Goal: Check status: Check status

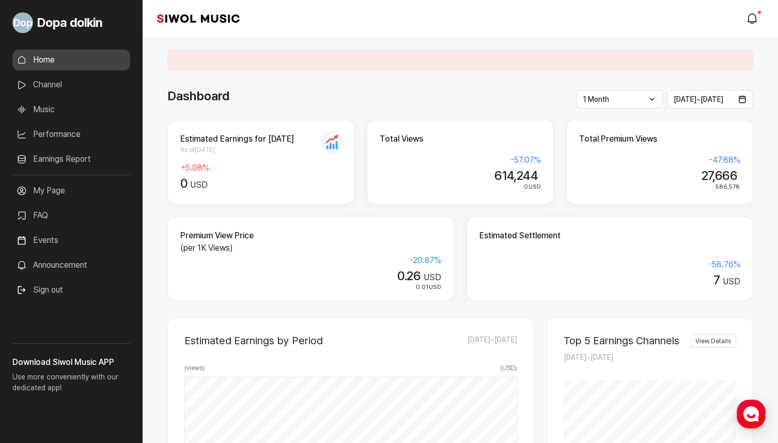
click at [65, 162] on link "Earnings Report" at bounding box center [71, 159] width 118 height 21
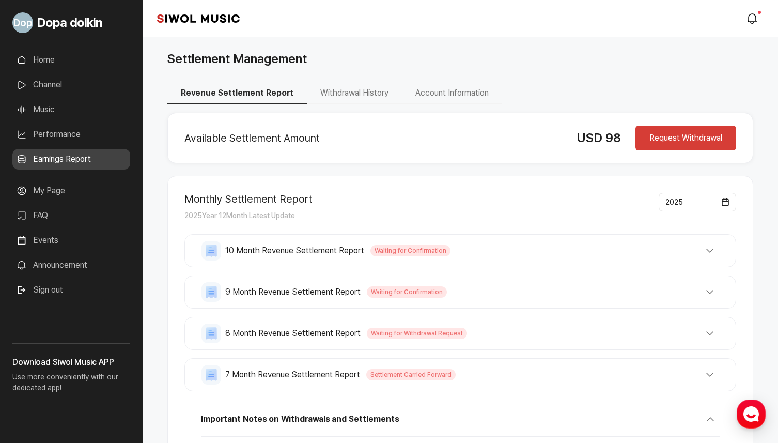
click at [351, 380] on span "7 Month Revenue Settlement Report" at bounding box center [292, 374] width 135 height 12
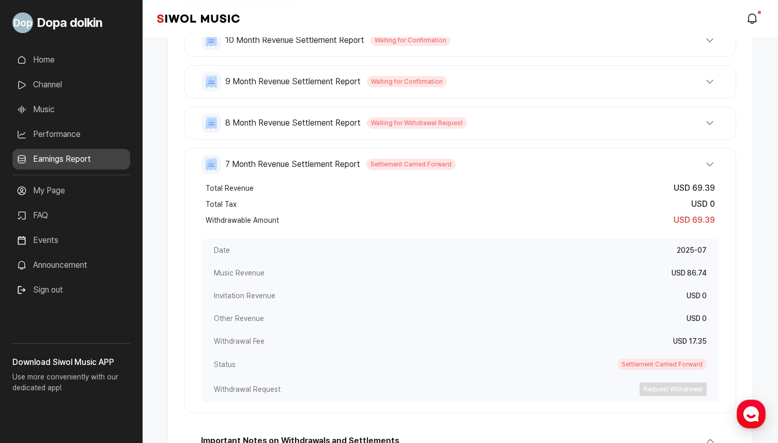
scroll to position [185, 0]
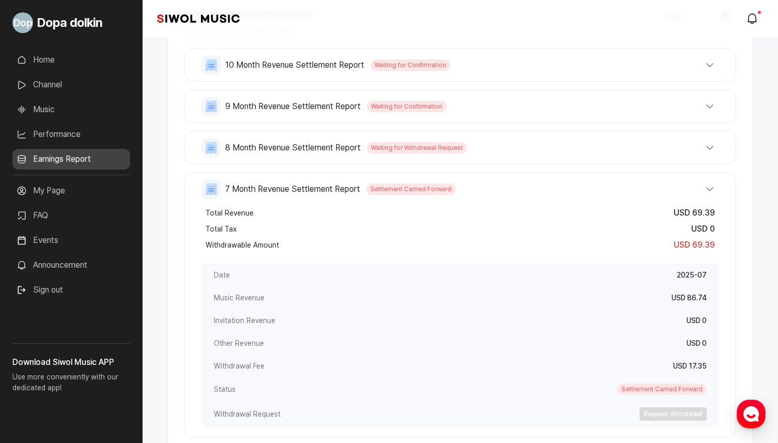
click at [382, 152] on span "Waiting for Withdrawal Request" at bounding box center [417, 147] width 100 height 11
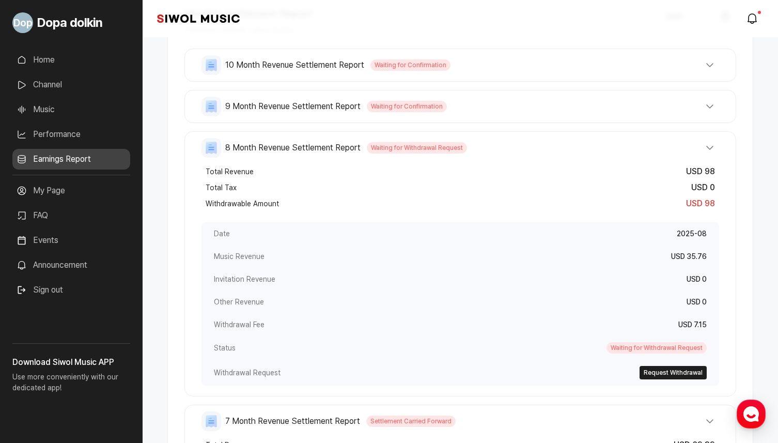
click at [367, 106] on span "Waiting for Confirmation" at bounding box center [407, 106] width 80 height 11
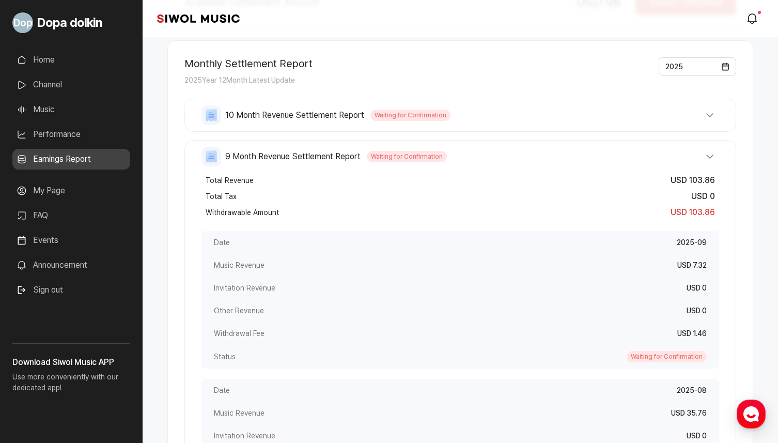
scroll to position [45, 0]
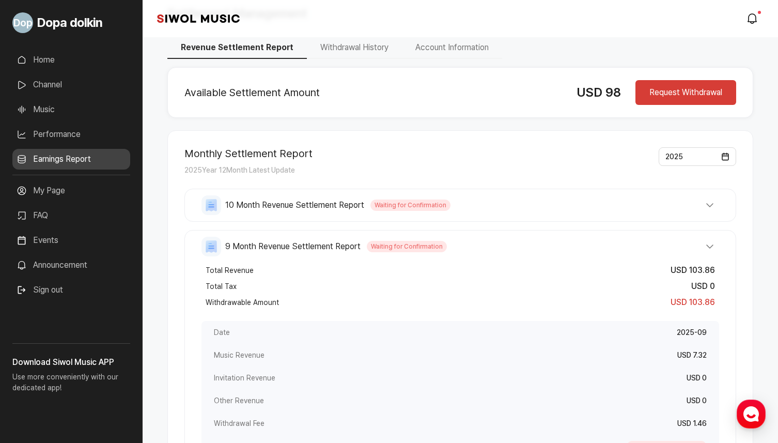
click at [355, 201] on span "10 Month Revenue Settlement Report" at bounding box center [294, 205] width 139 height 12
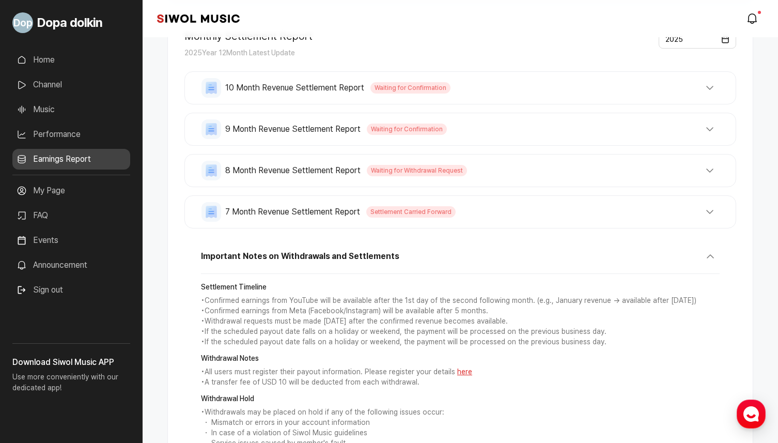
scroll to position [0, 0]
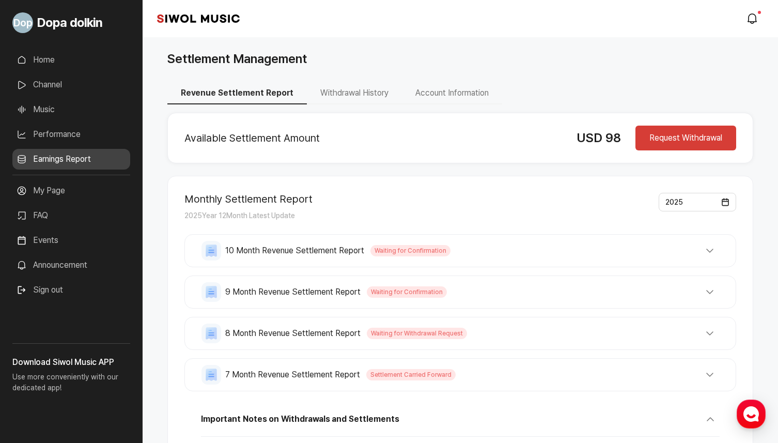
click at [460, 117] on div "Available Settlement Amount USD 98 Request Withdrawal" at bounding box center [460, 138] width 586 height 51
click at [492, 342] on button "8 Month Revenue Settlement Report Waiting for Withdrawal Request" at bounding box center [459, 333] width 517 height 20
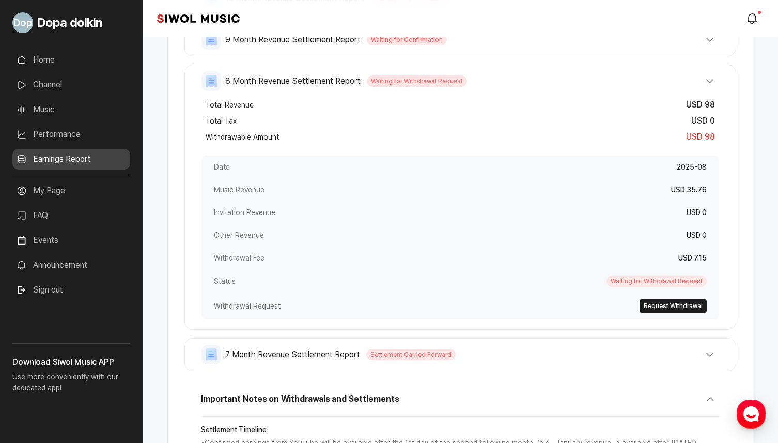
scroll to position [264, 0]
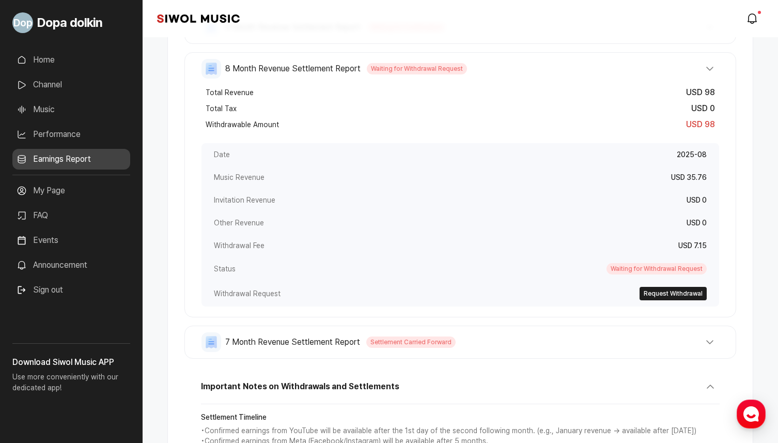
click at [494, 342] on button "7 Month Revenue Settlement Report Settlement Carried Forward" at bounding box center [459, 342] width 517 height 20
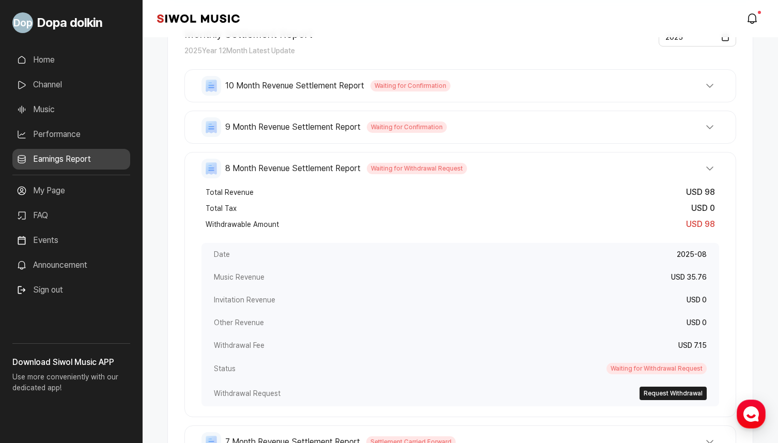
scroll to position [110, 0]
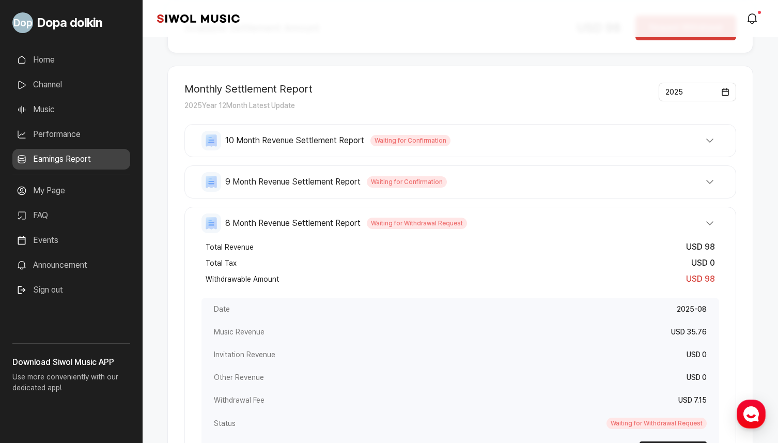
click at [494, 183] on button "9 Month Revenue Settlement Report Waiting for Confirmation" at bounding box center [459, 182] width 517 height 20
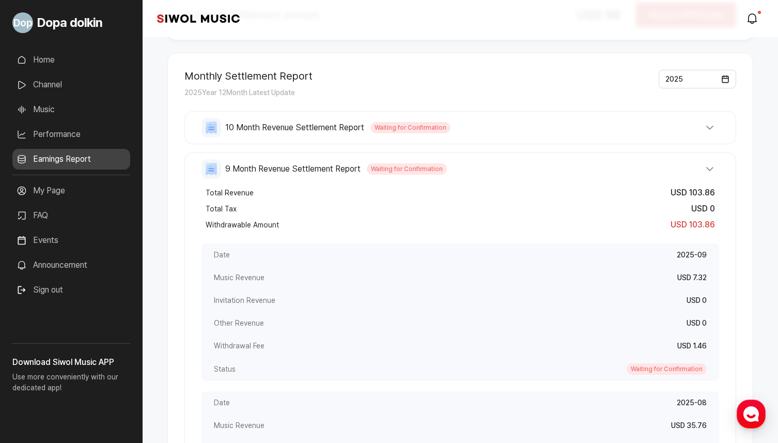
click at [507, 125] on button "10 Month Revenue Settlement Report Waiting for Confirmation" at bounding box center [459, 128] width 517 height 20
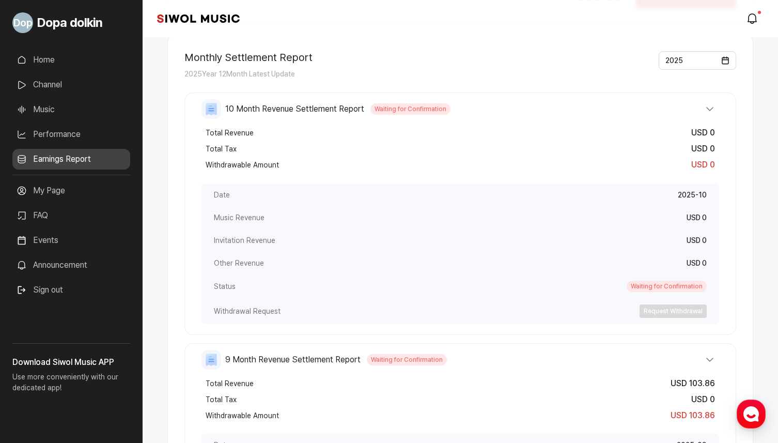
scroll to position [116, 0]
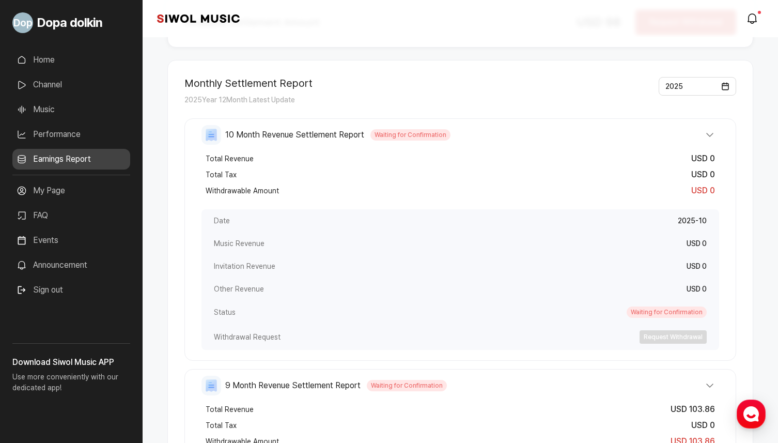
click at [506, 136] on button "10 Month Revenue Settlement Report Waiting for Confirmation" at bounding box center [459, 135] width 517 height 20
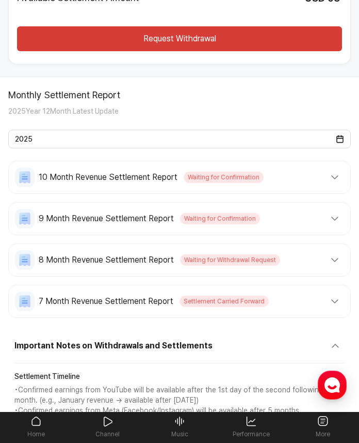
scroll to position [86, 0]
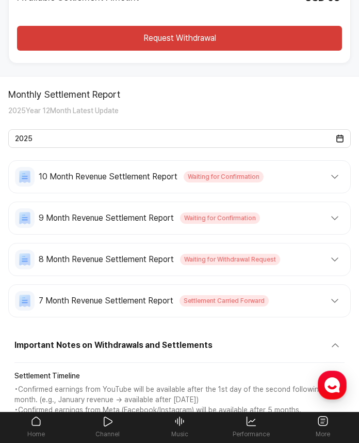
click at [281, 121] on div "Monthly Settlement Report 2025 Year 12 Month Latest Update 2025" at bounding box center [179, 118] width 343 height 59
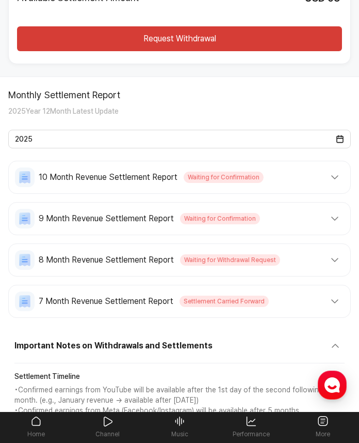
click at [292, 185] on button "10 Month Revenue Settlement Report Waiting for Confirmation" at bounding box center [179, 177] width 329 height 20
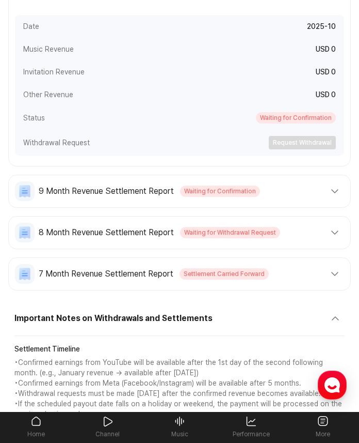
scroll to position [355, 0]
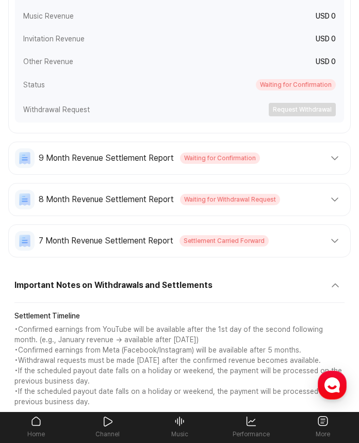
click at [276, 165] on button "9 Month Revenue Settlement Report Waiting for Confirmation" at bounding box center [179, 158] width 329 height 20
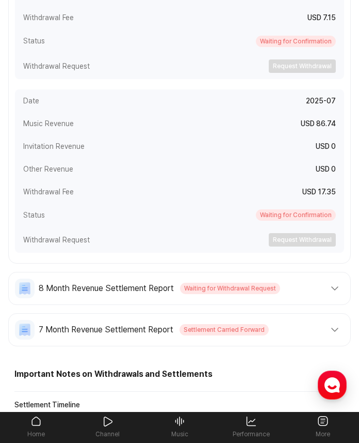
scroll to position [834, 0]
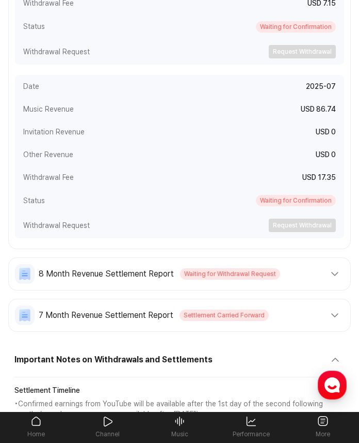
drag, startPoint x: 273, startPoint y: 273, endPoint x: 206, endPoint y: 273, distance: 66.6
click at [206, 273] on span "Waiting for Withdrawal Request" at bounding box center [230, 273] width 100 height 11
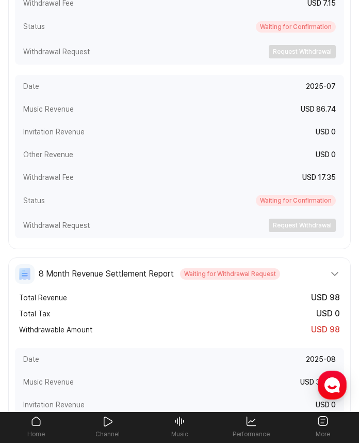
click at [206, 273] on span "Waiting for Withdrawal Request" at bounding box center [230, 273] width 100 height 11
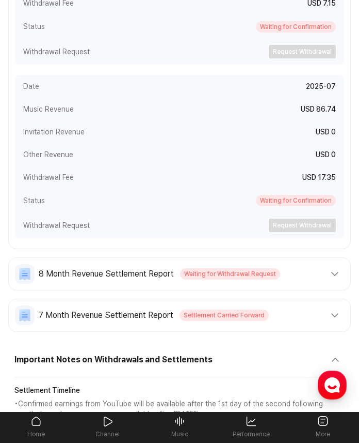
click at [206, 273] on span "Waiting for Withdrawal Request" at bounding box center [230, 273] width 100 height 11
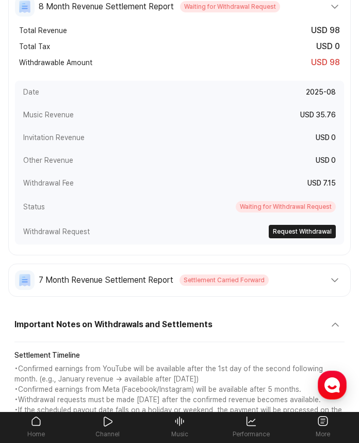
scroll to position [1078, 0]
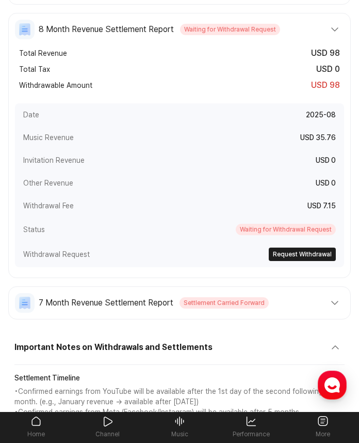
click at [274, 314] on div "7 Month Revenue Settlement Report Settlement Carried Forward Total Revenue USD …" at bounding box center [179, 302] width 343 height 33
click at [265, 292] on div "7 Month Revenue Settlement Report Settlement Carried Forward Total Revenue USD …" at bounding box center [179, 302] width 343 height 33
click at [268, 309] on button "7 Month Revenue Settlement Report Settlement Carried Forward" at bounding box center [179, 303] width 329 height 20
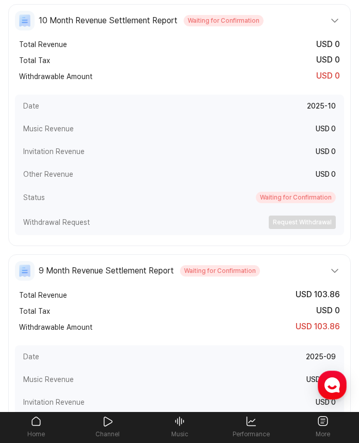
scroll to position [157, 0]
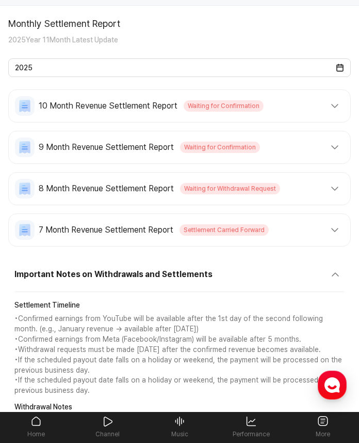
click at [245, 310] on div "Settlement Timeline • Confirmed earnings from YouTube will be available after t…" at bounding box center [179, 348] width 331 height 96
drag, startPoint x: 0, startPoint y: 0, endPoint x: 288, endPoint y: 159, distance: 328.4
click at [288, 159] on div "9 Month Revenue Settlement Report Waiting for Confirmation Total Revenue USD 10…" at bounding box center [179, 147] width 343 height 33
click at [285, 153] on button "9 Month Revenue Settlement Report Waiting for Confirmation" at bounding box center [179, 147] width 329 height 20
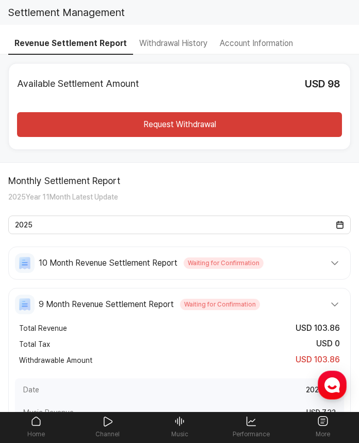
click at [295, 271] on button "10 Month Revenue Settlement Report Waiting for Confirmation" at bounding box center [179, 263] width 329 height 20
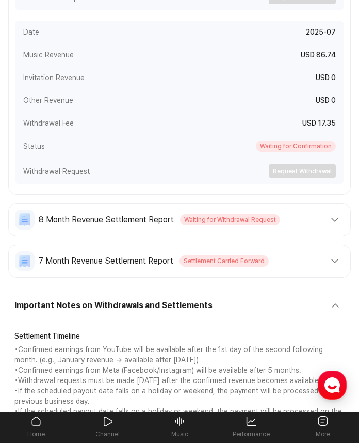
click at [296, 222] on button "8 Month Revenue Settlement Report Waiting for Withdrawal Request" at bounding box center [179, 220] width 329 height 20
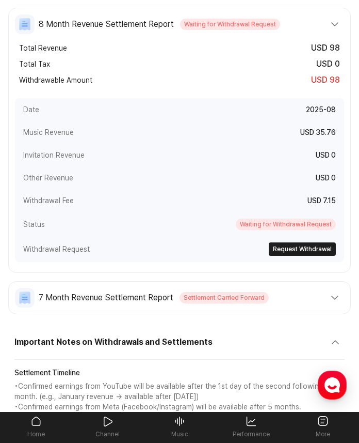
scroll to position [1108, 0]
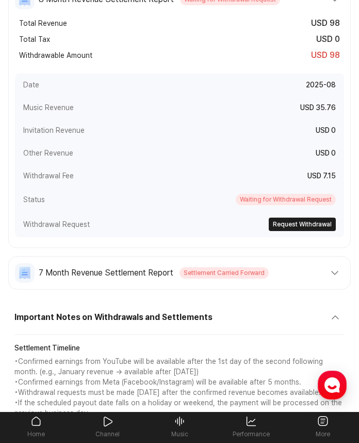
click at [289, 268] on button "7 Month Revenue Settlement Report Settlement Carried Forward" at bounding box center [179, 273] width 329 height 20
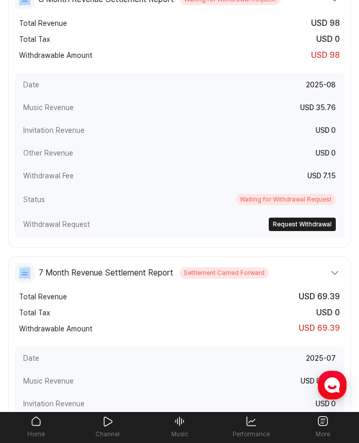
click at [289, 268] on button "7 Month Revenue Settlement Report Settlement Carried Forward" at bounding box center [179, 273] width 329 height 20
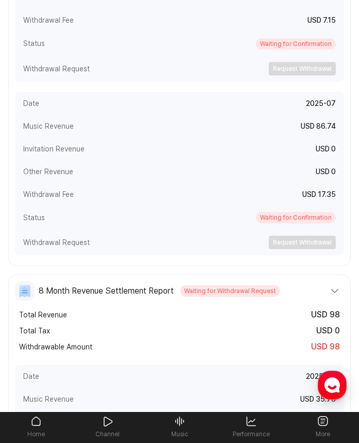
scroll to position [795, 0]
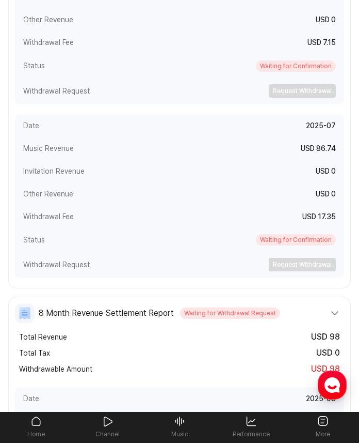
click at [272, 306] on button "8 Month Revenue Settlement Report Waiting for Withdrawal Request" at bounding box center [179, 313] width 329 height 20
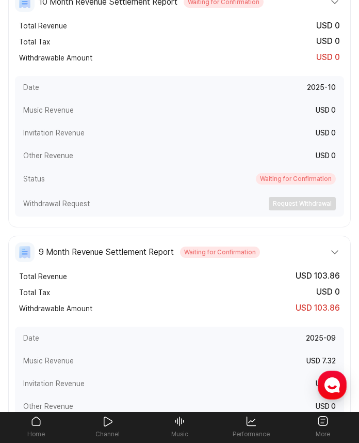
scroll to position [256, 0]
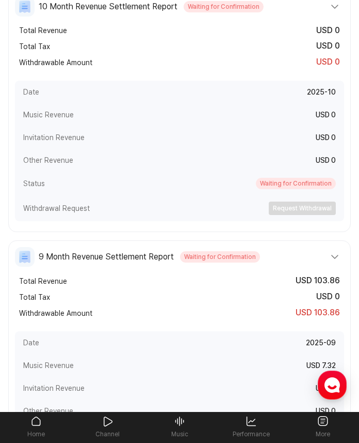
click at [274, 257] on button "9 Month Revenue Settlement Report Waiting for Confirmation" at bounding box center [179, 257] width 329 height 20
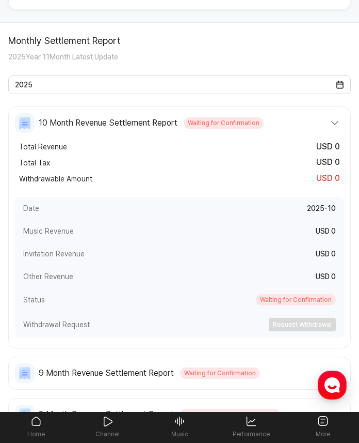
scroll to position [79, 0]
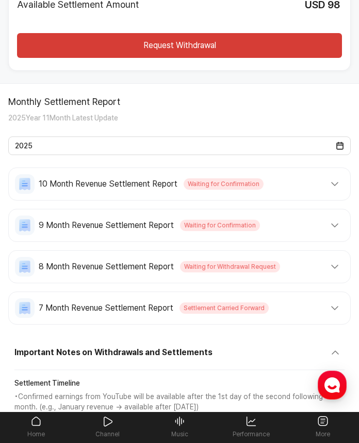
click at [257, 125] on div "Monthly Settlement Report 2025 Year 11 Month Latest Update 2025" at bounding box center [179, 125] width 343 height 59
click at [259, 190] on button "10 Month Revenue Settlement Report Waiting for Confirmation" at bounding box center [179, 184] width 329 height 20
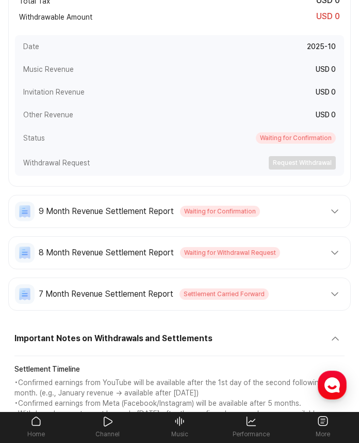
scroll to position [430, 0]
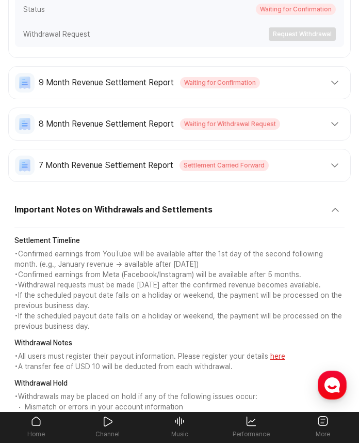
click at [269, 89] on button "9 Month Revenue Settlement Report Waiting for Confirmation" at bounding box center [179, 83] width 329 height 20
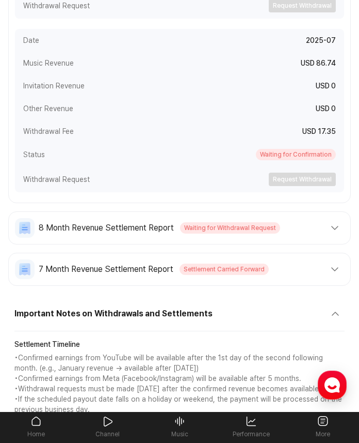
scroll to position [902, 0]
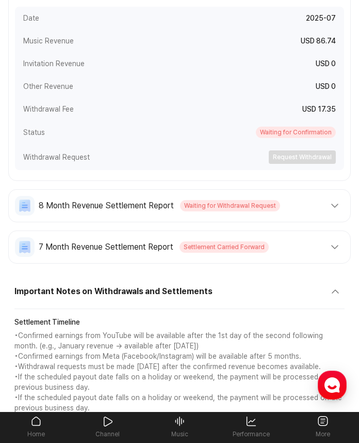
click at [261, 207] on span "Waiting for Withdrawal Request" at bounding box center [230, 205] width 100 height 11
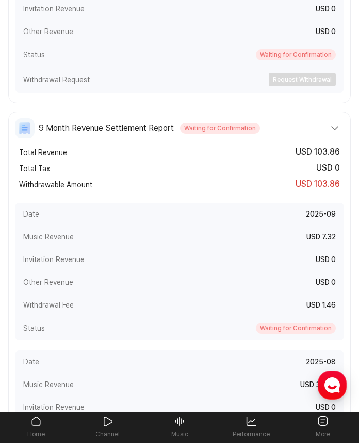
scroll to position [455, 0]
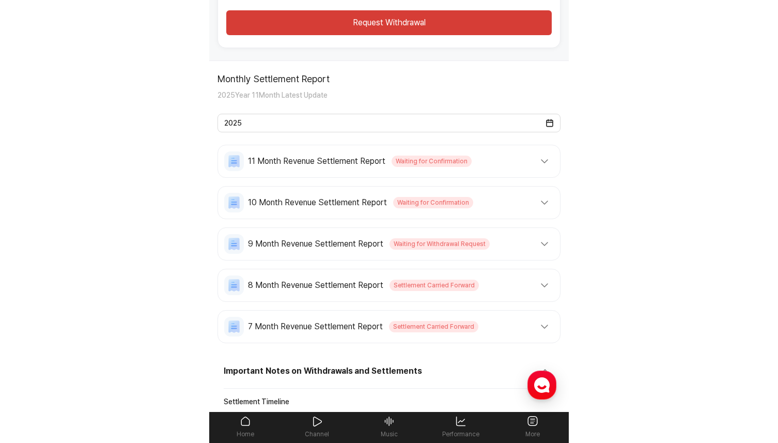
scroll to position [125, 0]
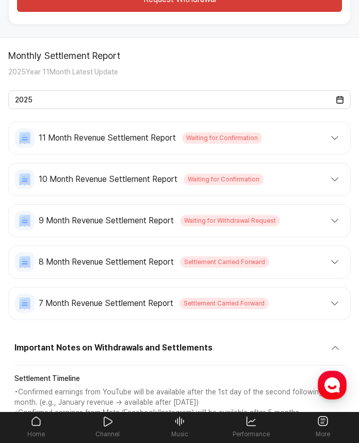
click at [230, 218] on span "Waiting for Withdrawal Request" at bounding box center [230, 220] width 100 height 11
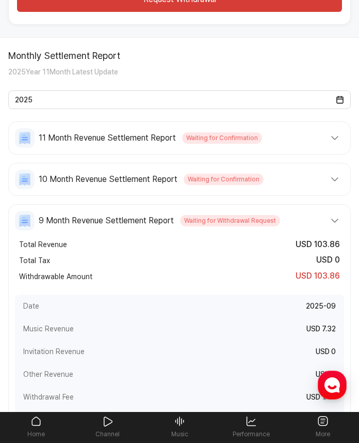
click at [271, 302] on div "Date 2025-09" at bounding box center [179, 305] width 329 height 23
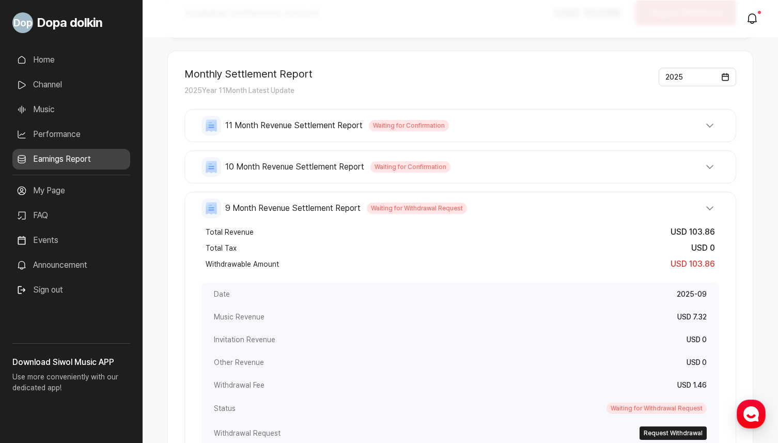
click at [359, 278] on div "Total Revenue USD 103.86 Total Tax USD 0 Withdrawable Amount USD 103.86 Date 20…" at bounding box center [459, 335] width 517 height 230
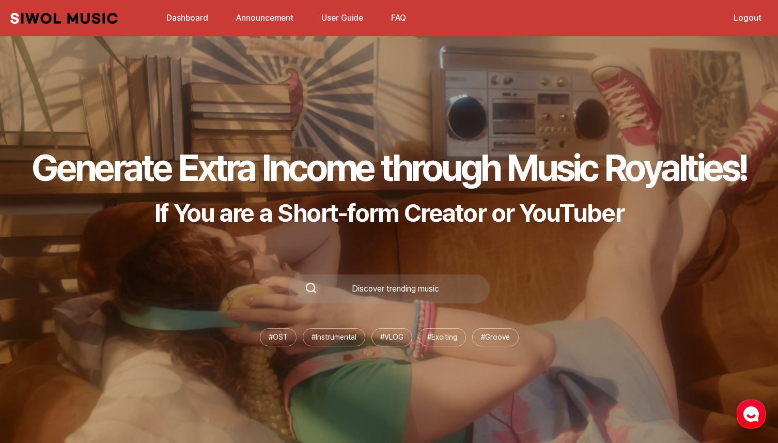
click at [168, 17] on link "Dashboard" at bounding box center [187, 18] width 54 height 22
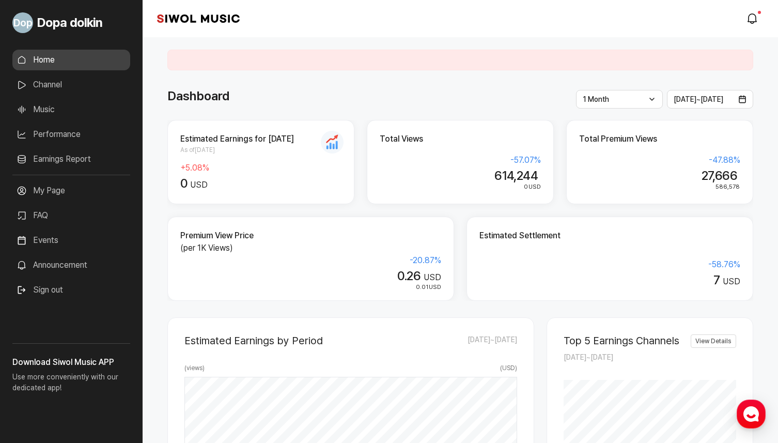
click at [76, 158] on link "Earnings Report" at bounding box center [71, 159] width 118 height 21
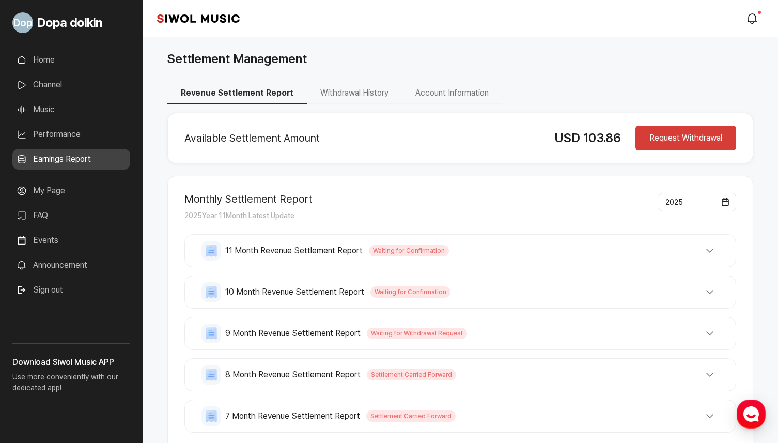
click at [363, 292] on button "10 Month Revenue Settlement Report Waiting for Confirmation" at bounding box center [459, 292] width 517 height 20
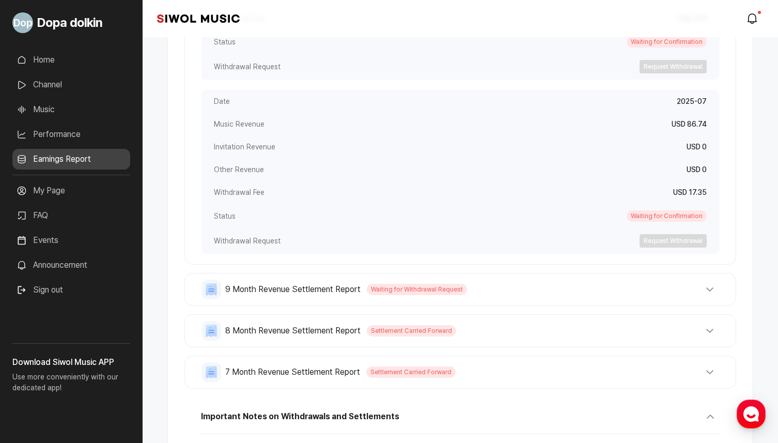
scroll to position [841, 0]
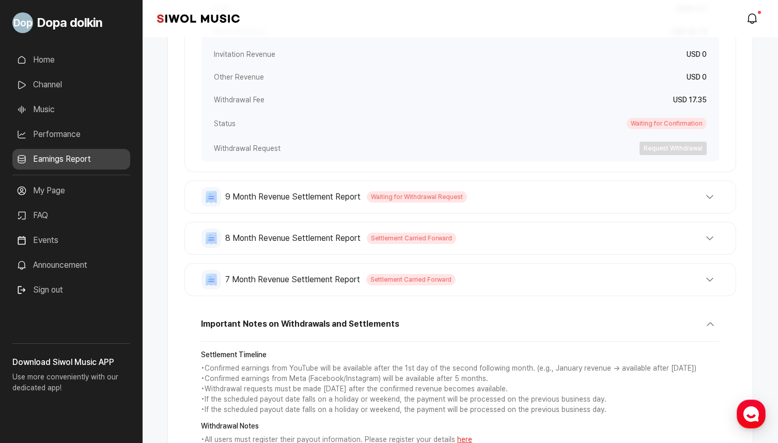
click at [443, 203] on button "9 Month Revenue Settlement Report Waiting for Withdrawal Request" at bounding box center [459, 197] width 517 height 20
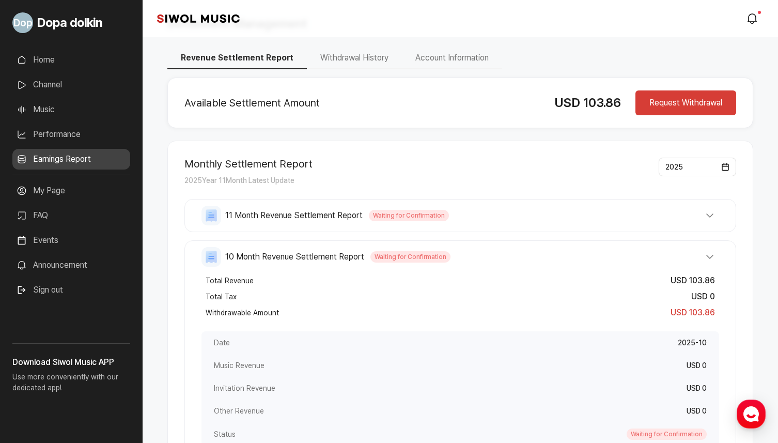
scroll to position [35, 0]
click at [424, 168] on div "Monthly Settlement Report 2025 Year 11 Month Latest Update 2025" at bounding box center [460, 172] width 552 height 29
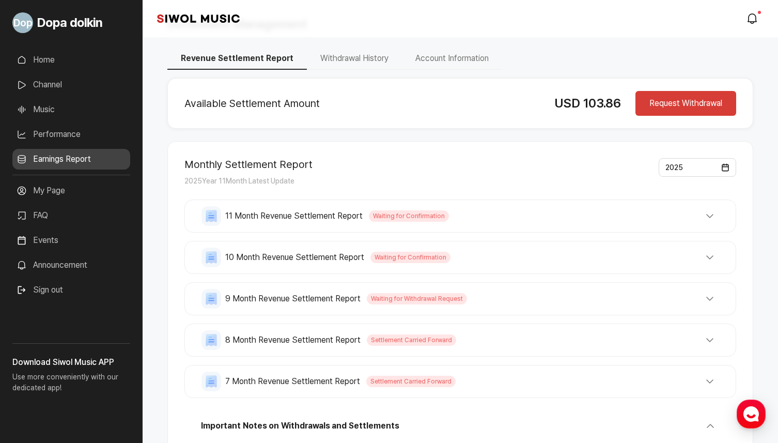
drag, startPoint x: 0, startPoint y: 0, endPoint x: 549, endPoint y: 253, distance: 604.7
click at [549, 253] on button "10 Month Revenue Settlement Report Waiting for Confirmation" at bounding box center [459, 257] width 517 height 20
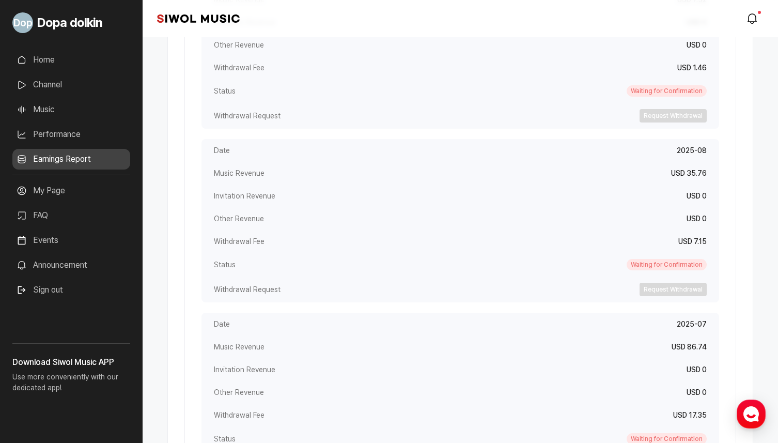
scroll to position [722, 0]
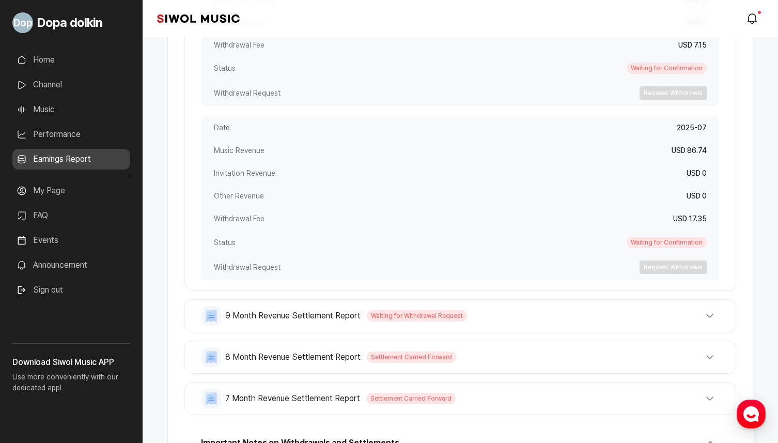
click at [557, 308] on button "9 Month Revenue Settlement Report Waiting for Withdrawal Request" at bounding box center [459, 316] width 517 height 20
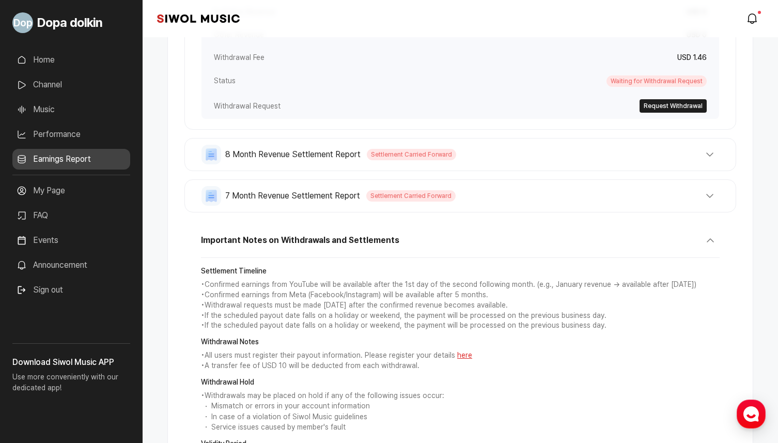
scroll to position [1173, 0]
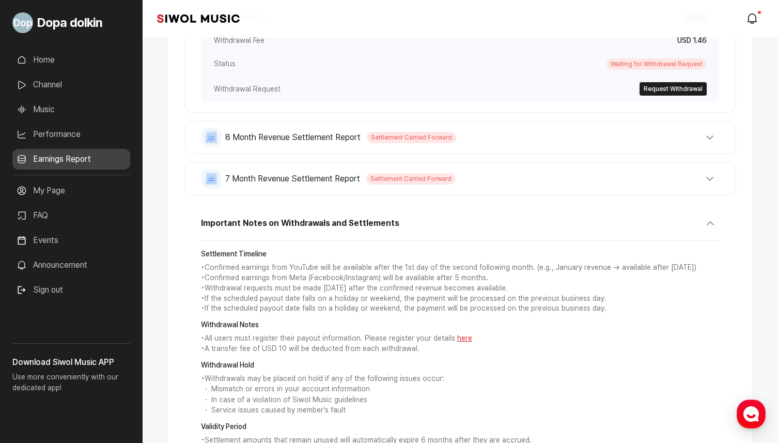
click at [481, 150] on div "8 Month Revenue Settlement Report Settlement Carried Forward Total Revenue USD …" at bounding box center [460, 137] width 552 height 33
click at [481, 139] on button "8 Month Revenue Settlement Report Settlement Carried Forward" at bounding box center [459, 138] width 517 height 20
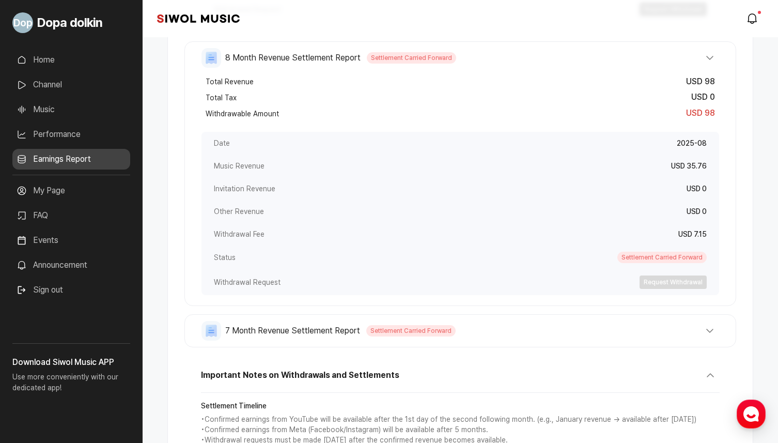
scroll to position [1265, 0]
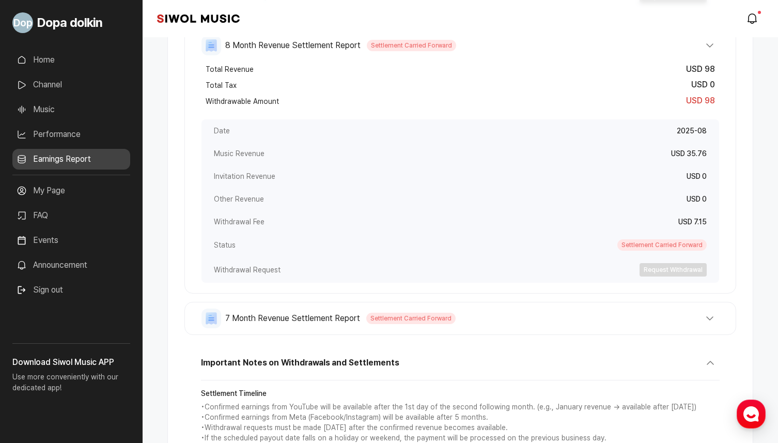
click at [471, 315] on button "7 Month Revenue Settlement Report Settlement Carried Forward" at bounding box center [459, 318] width 517 height 20
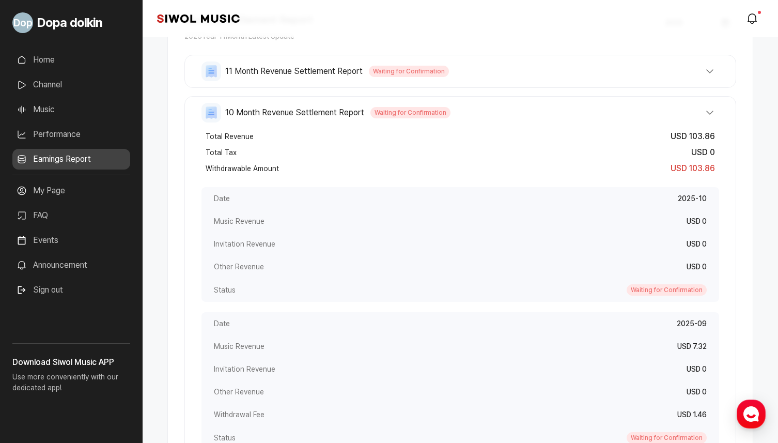
scroll to position [220, 0]
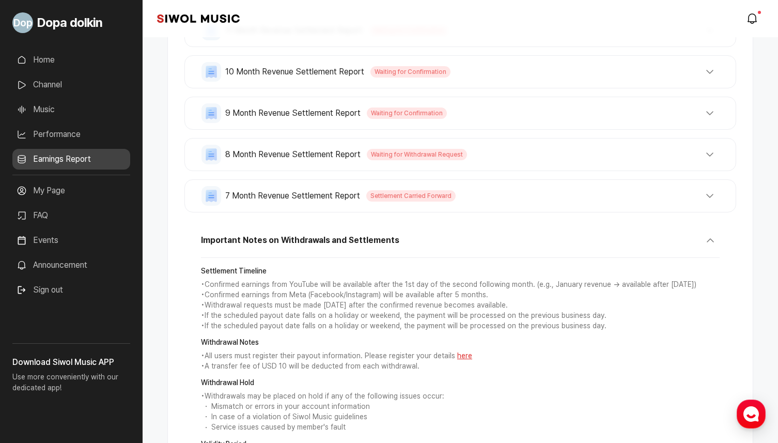
click at [392, 107] on span "Waiting for Confirmation" at bounding box center [407, 112] width 80 height 11
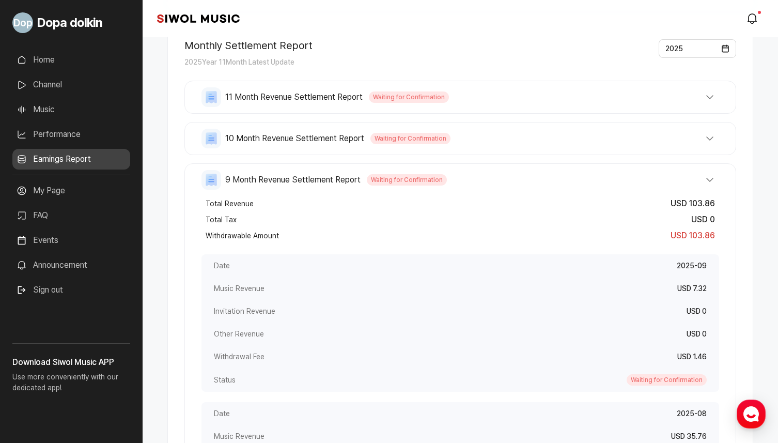
scroll to position [135, 0]
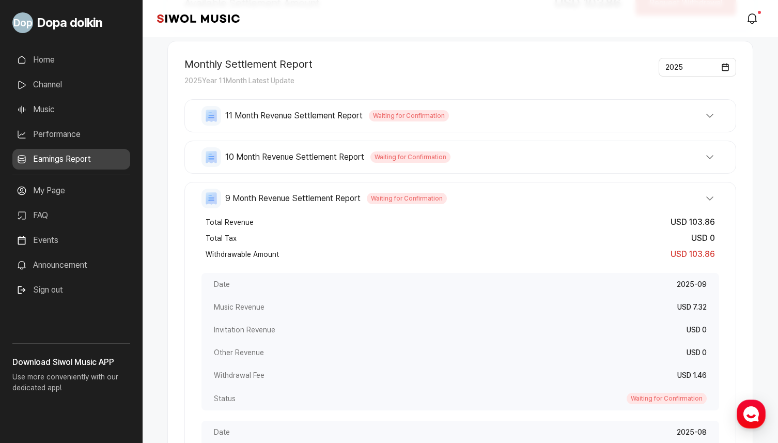
click at [398, 148] on button "10 Month Revenue Settlement Report Waiting for Confirmation" at bounding box center [459, 157] width 517 height 20
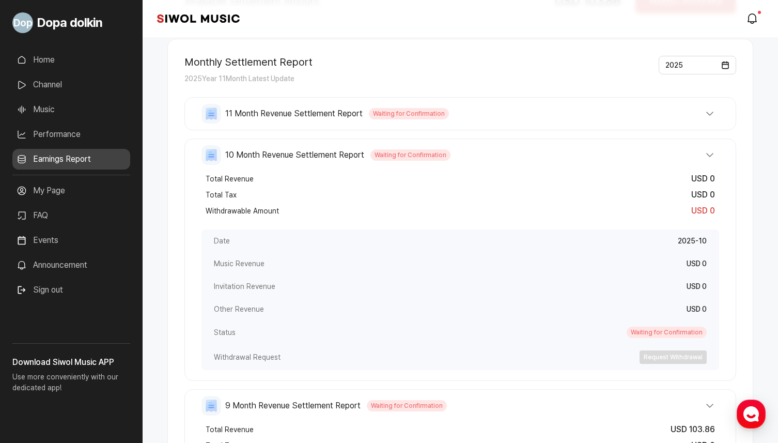
scroll to position [122, 0]
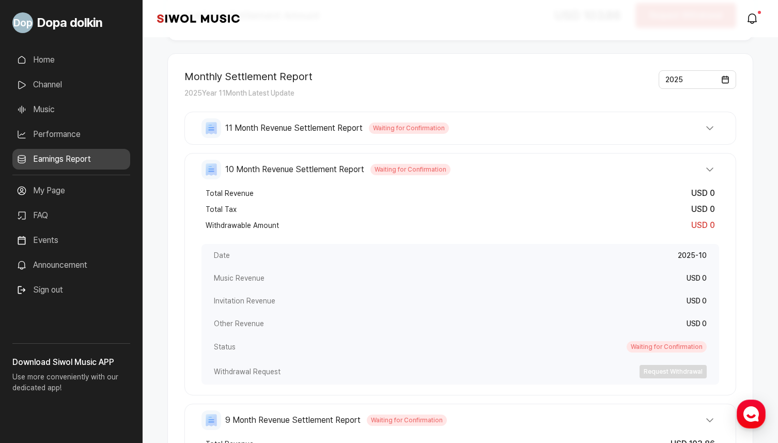
click at [388, 138] on div "11 Month Revenue Settlement Report Waiting for Confirmation Total Revenue USD 0…" at bounding box center [460, 128] width 552 height 33
click at [379, 132] on span "Waiting for Confirmation" at bounding box center [409, 127] width 80 height 11
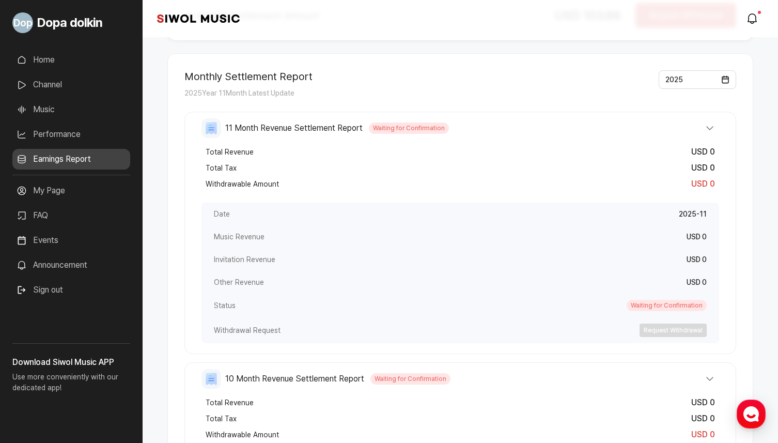
click at [379, 132] on span "Waiting for Confirmation" at bounding box center [409, 127] width 80 height 11
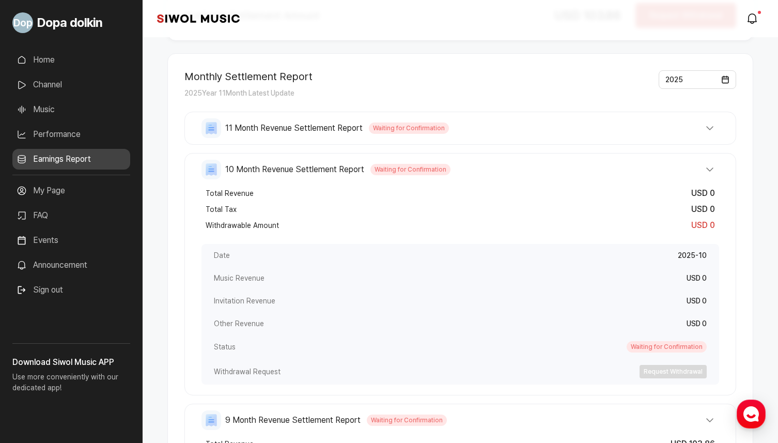
click at [388, 158] on div "10 Month Revenue Settlement Report Waiting for Confirmation Total Revenue USD 0…" at bounding box center [460, 274] width 552 height 242
click at [388, 167] on span "Waiting for Confirmation" at bounding box center [410, 169] width 80 height 11
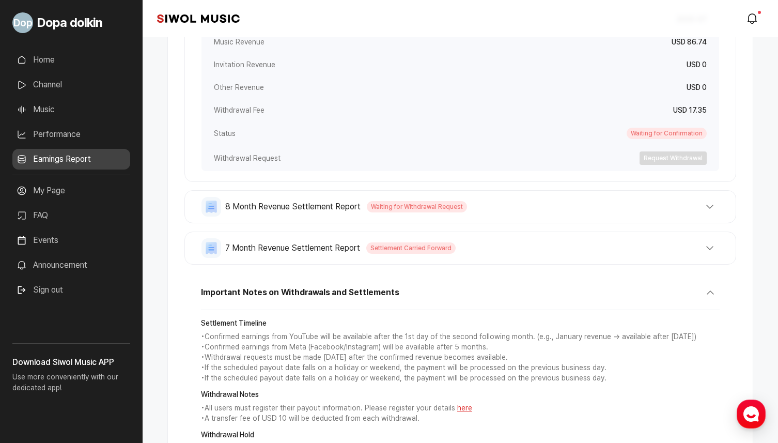
scroll to position [738, 0]
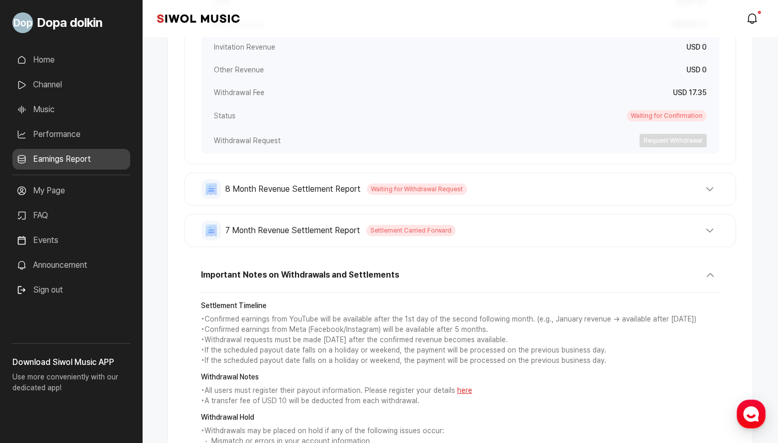
click at [392, 176] on div "8 Month Revenue Settlement Report Waiting for Withdrawal Request Total Revenue …" at bounding box center [460, 188] width 552 height 33
click at [395, 186] on span "Waiting for Withdrawal Request" at bounding box center [417, 188] width 100 height 11
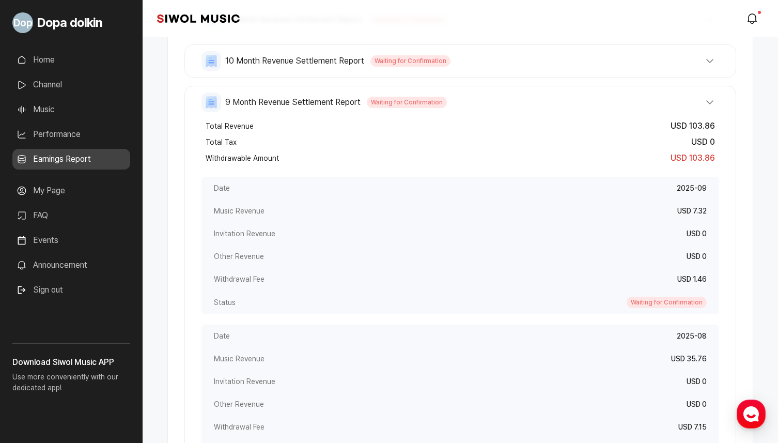
scroll to position [230, 0]
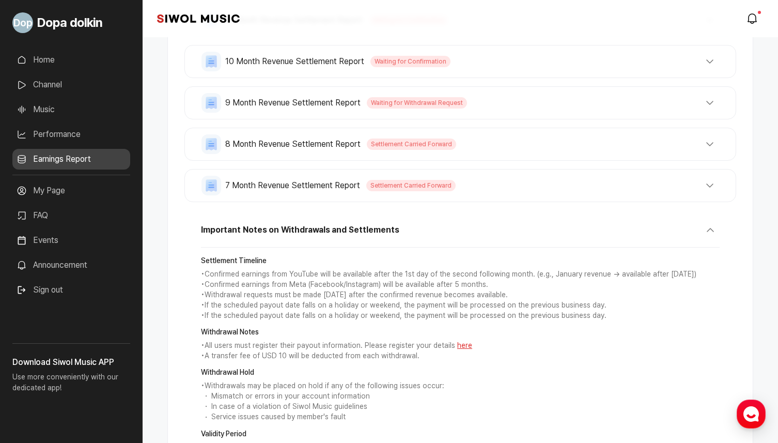
click at [413, 108] on span "Waiting for Withdrawal Request" at bounding box center [417, 102] width 100 height 11
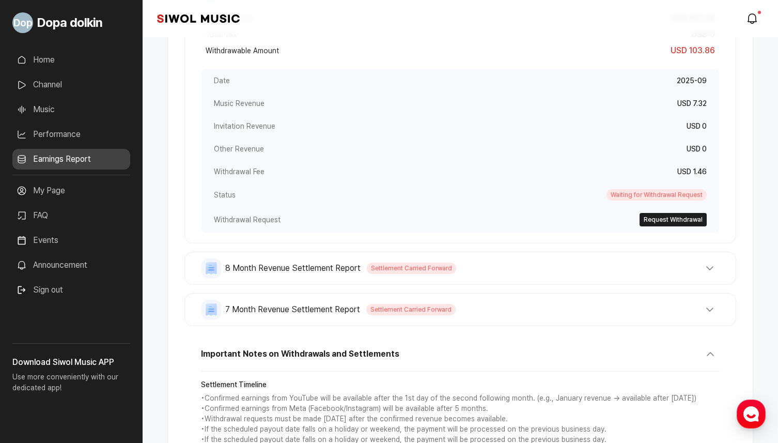
scroll to position [342, 0]
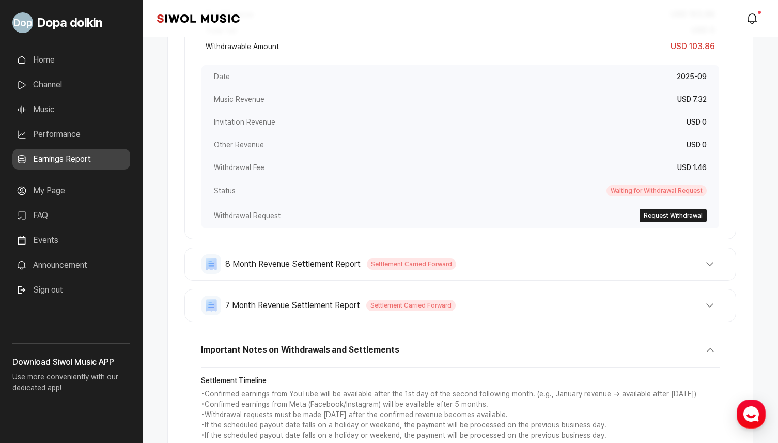
click at [436, 274] on div "8 Month Revenue Settlement Report Settlement Carried Forward Total Revenue USD …" at bounding box center [460, 263] width 552 height 33
click at [441, 270] on button "8 Month Revenue Settlement Report Settlement Carried Forward" at bounding box center [459, 264] width 517 height 20
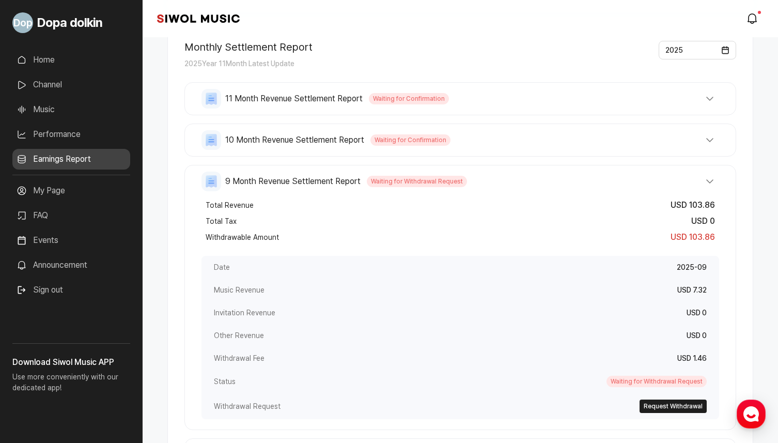
scroll to position [147, 0]
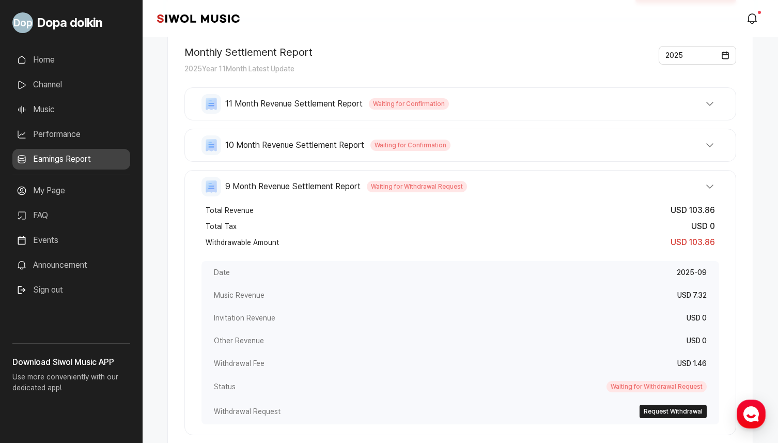
click at [448, 151] on button "10 Month Revenue Settlement Report Waiting for Confirmation" at bounding box center [459, 145] width 517 height 20
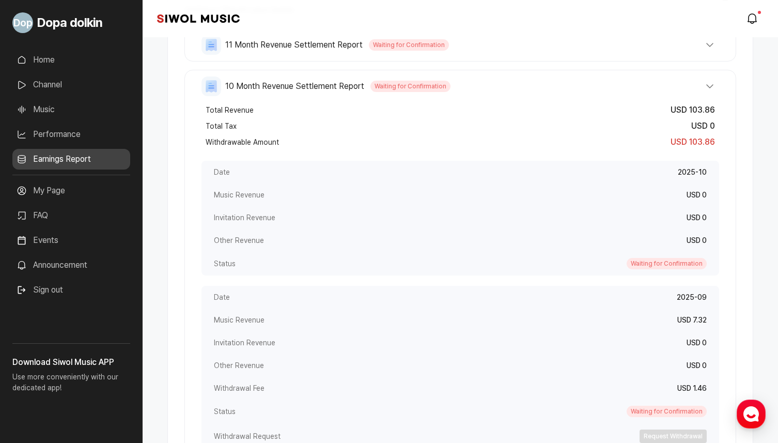
scroll to position [212, 0]
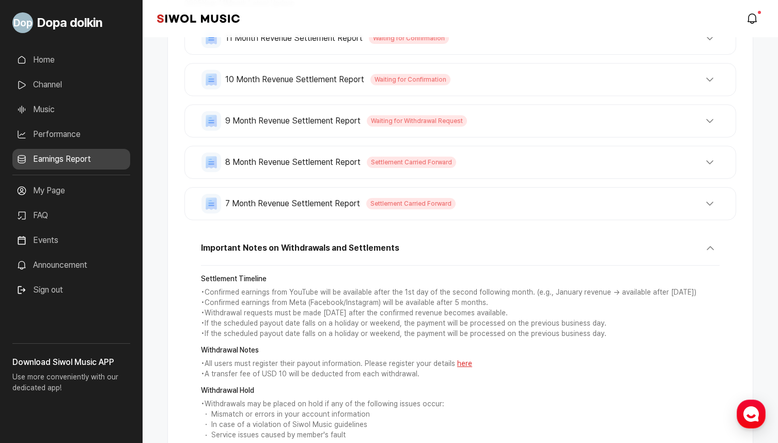
click at [565, 113] on button "9 Month Revenue Settlement Report Waiting for Withdrawal Request" at bounding box center [459, 121] width 517 height 20
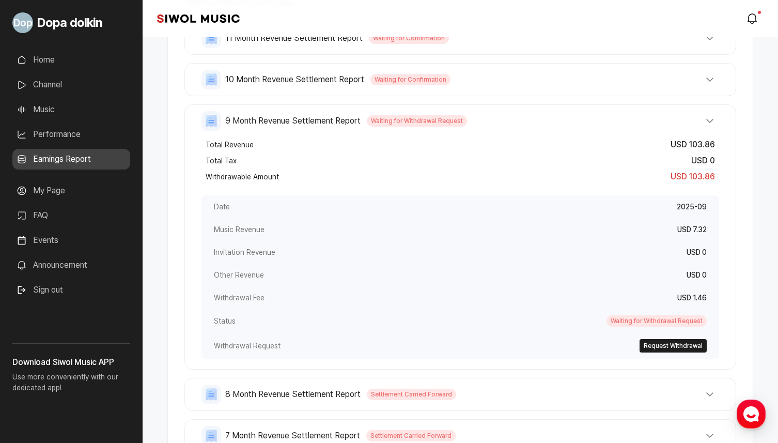
click at [577, 80] on button "10 Month Revenue Settlement Report Waiting for Confirmation" at bounding box center [459, 80] width 517 height 20
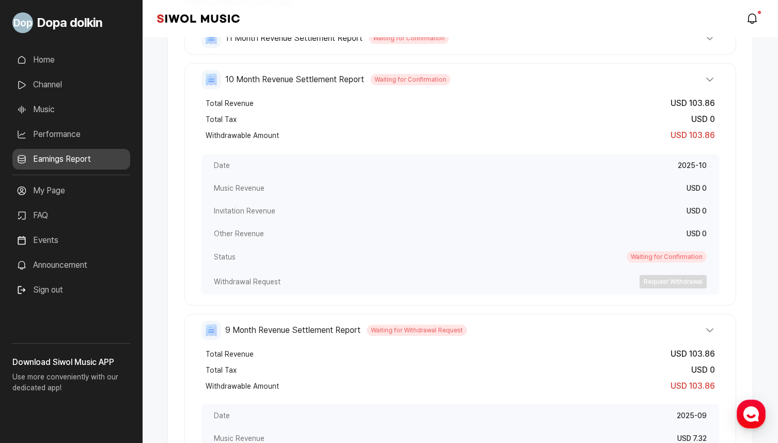
scroll to position [195, 0]
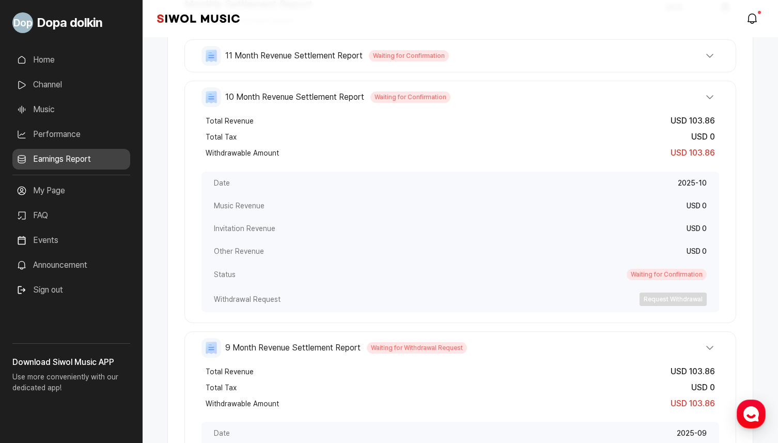
click at [558, 53] on button "11 Month Revenue Settlement Report Waiting for Confirmation" at bounding box center [459, 56] width 517 height 20
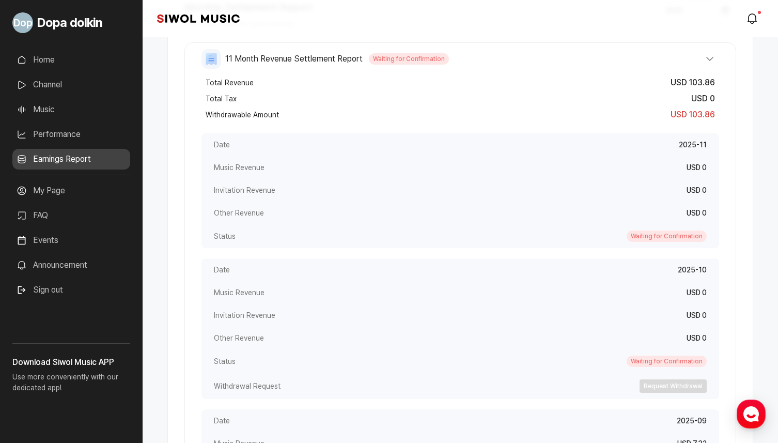
scroll to position [160, 0]
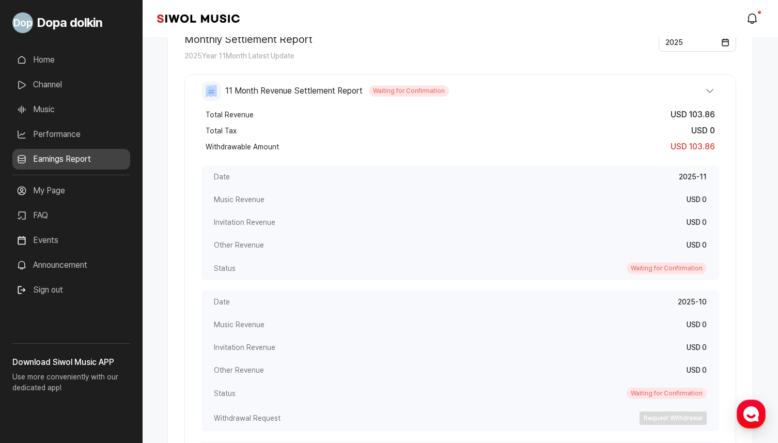
click at [563, 82] on button "11 Month Revenue Settlement Report Waiting for Confirmation" at bounding box center [459, 91] width 517 height 20
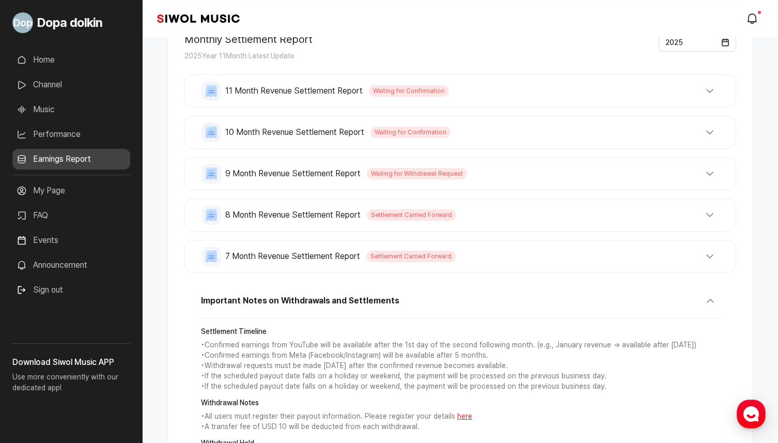
click at [423, 176] on span "Waiting for Withdrawal Request" at bounding box center [417, 173] width 100 height 11
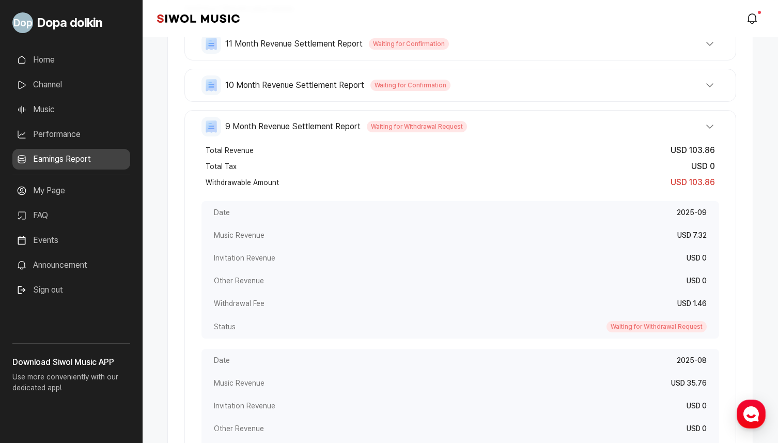
scroll to position [206, 0]
click at [458, 90] on button "10 Month Revenue Settlement Report Waiting for Confirmation" at bounding box center [459, 86] width 517 height 20
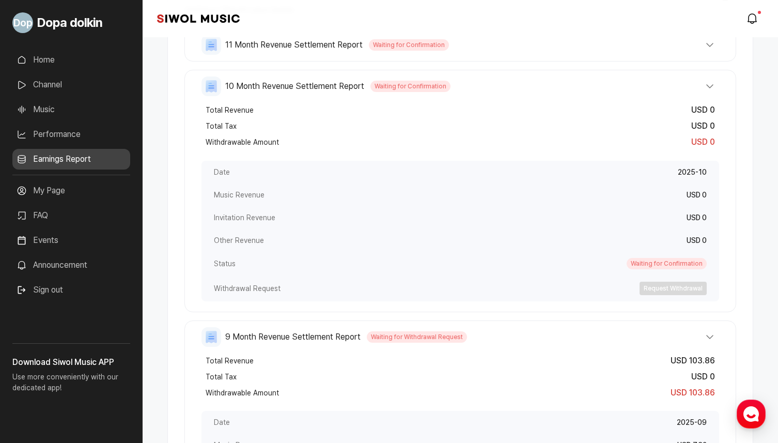
click at [458, 90] on button "10 Month Revenue Settlement Report Waiting for Confirmation" at bounding box center [459, 86] width 517 height 20
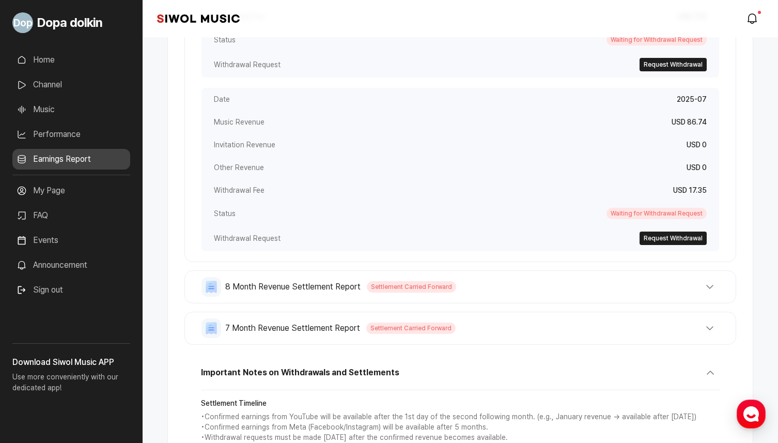
click at [471, 288] on button "8 Month Revenue Settlement Report Settlement Carried Forward" at bounding box center [459, 287] width 517 height 20
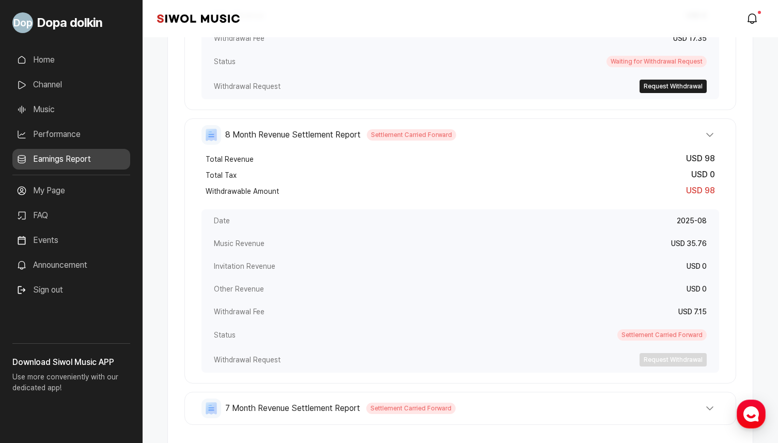
scroll to position [872, 0]
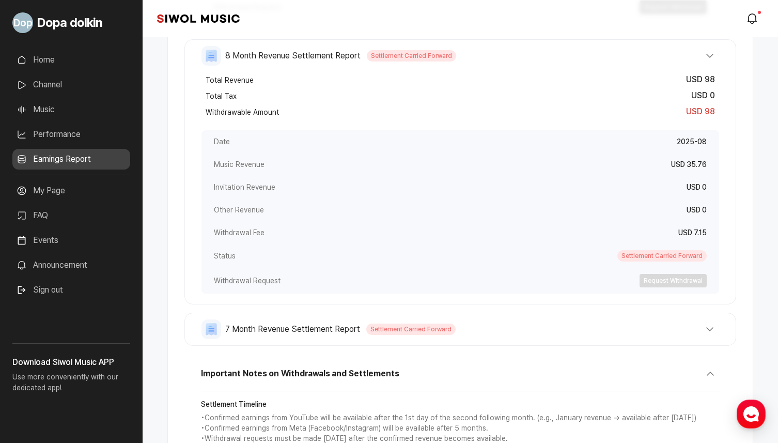
click at [481, 338] on button "7 Month Revenue Settlement Report Settlement Carried Forward" at bounding box center [459, 329] width 517 height 20
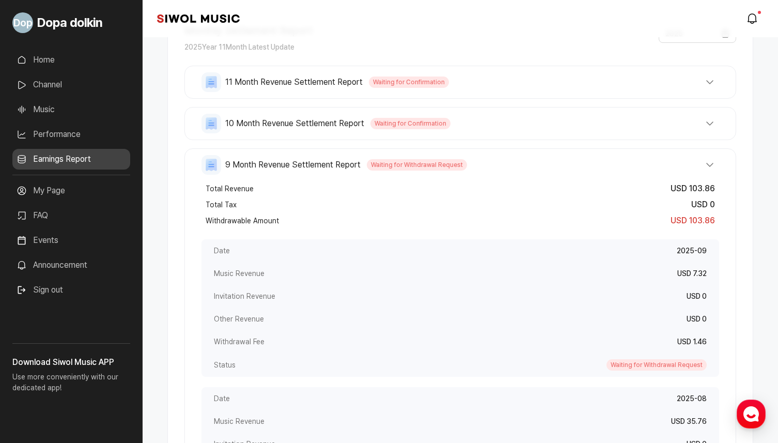
scroll to position [154, 0]
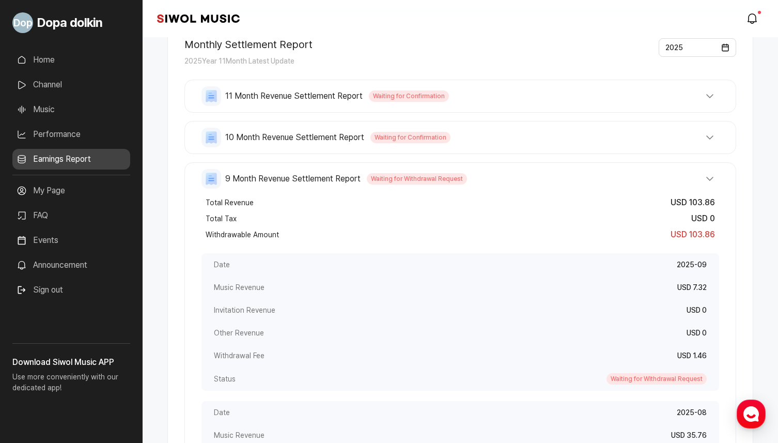
click at [445, 149] on div "10 Month Revenue Settlement Report Waiting for Confirmation Total Revenue USD 0…" at bounding box center [460, 137] width 552 height 33
click at [458, 133] on button "10 Month Revenue Settlement Report Waiting for Confirmation" at bounding box center [459, 138] width 517 height 20
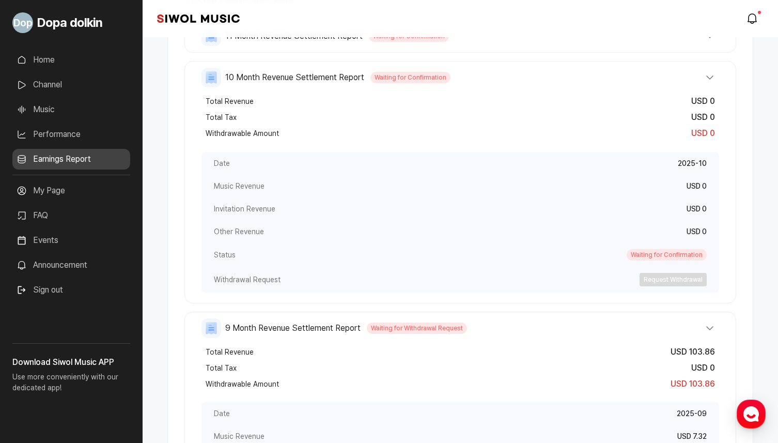
scroll to position [257, 0]
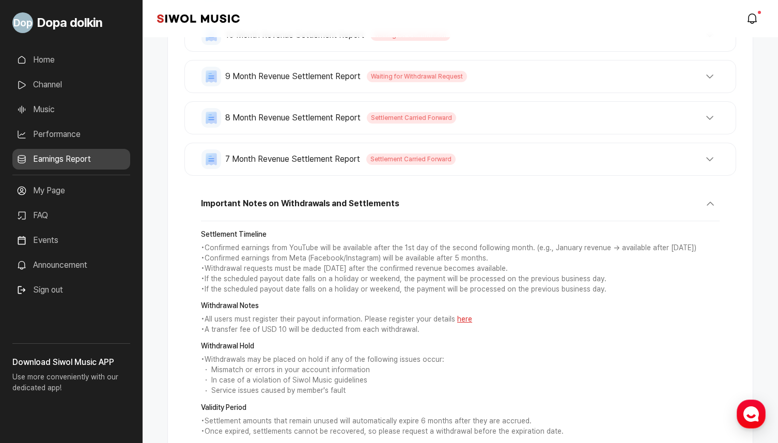
click at [498, 76] on button "9 Month Revenue Settlement Report Waiting for Withdrawal Request" at bounding box center [459, 77] width 517 height 20
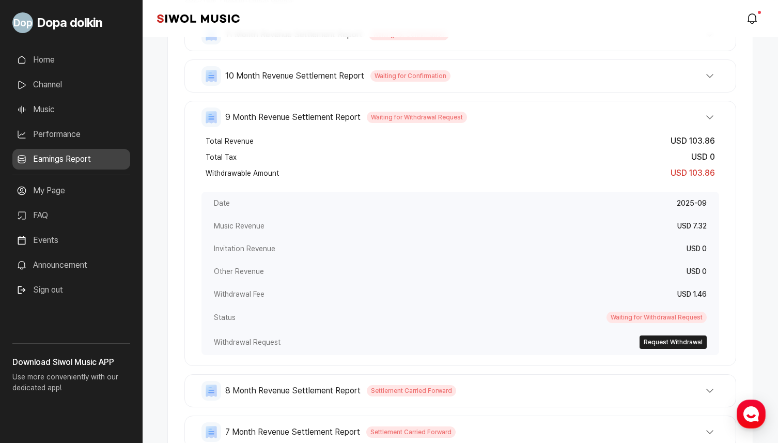
scroll to position [178, 0]
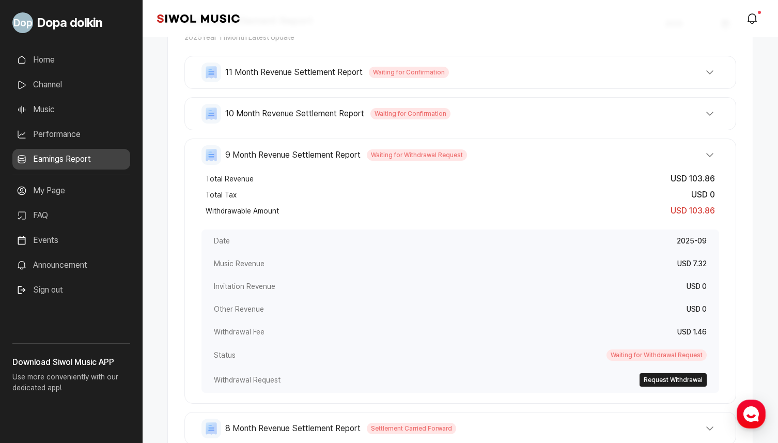
click at [501, 108] on button "10 Month Revenue Settlement Report Waiting for Confirmation" at bounding box center [459, 114] width 517 height 20
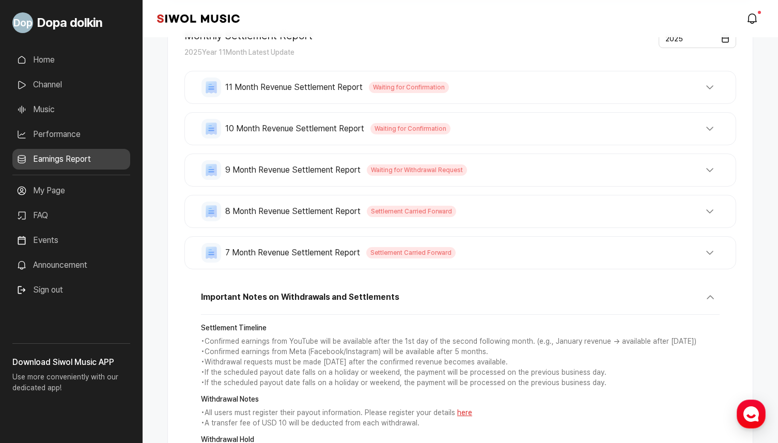
scroll to position [140, 0]
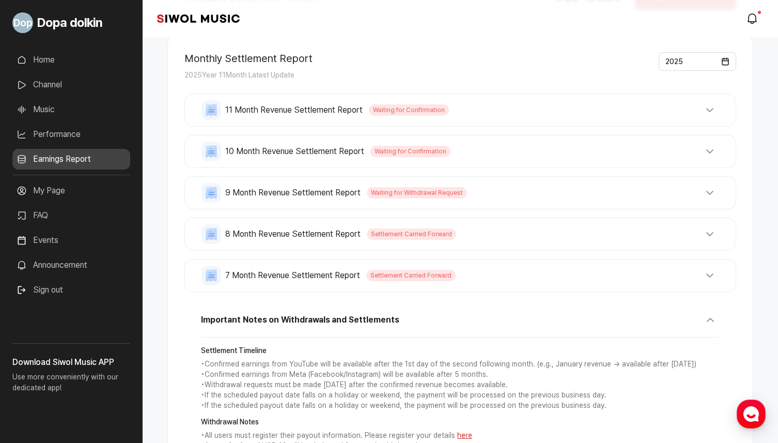
click at [473, 187] on button "9 Month Revenue Settlement Report Waiting for Withdrawal Request" at bounding box center [459, 193] width 517 height 20
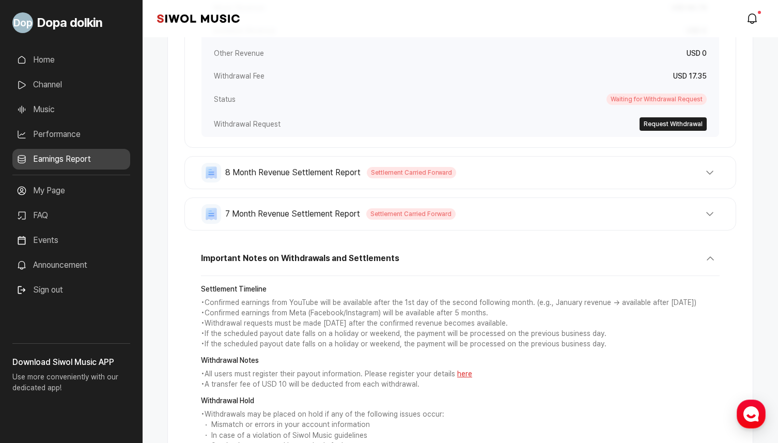
click at [463, 168] on button "8 Month Revenue Settlement Report Settlement Carried Forward" at bounding box center [459, 173] width 517 height 20
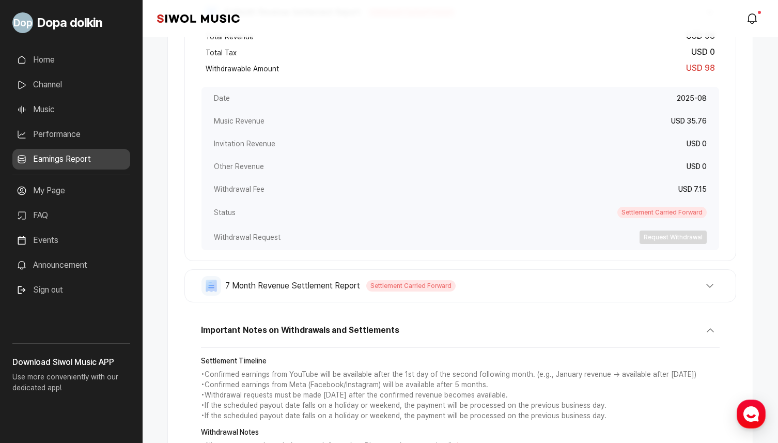
scroll to position [1001, 0]
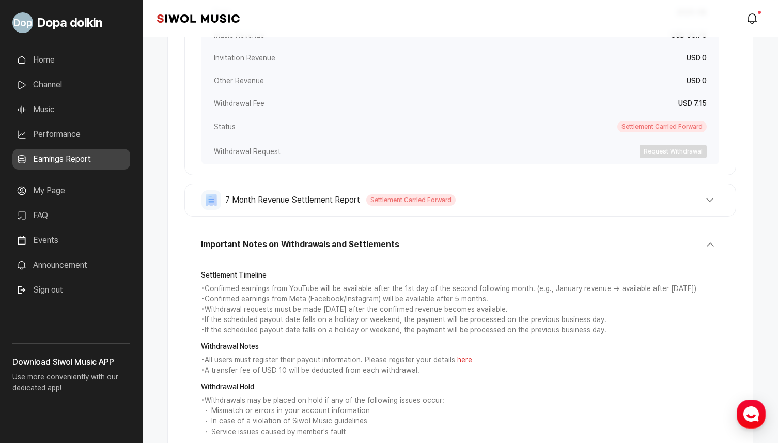
click at [471, 199] on button "7 Month Revenue Settlement Report Settlement Carried Forward" at bounding box center [459, 200] width 517 height 20
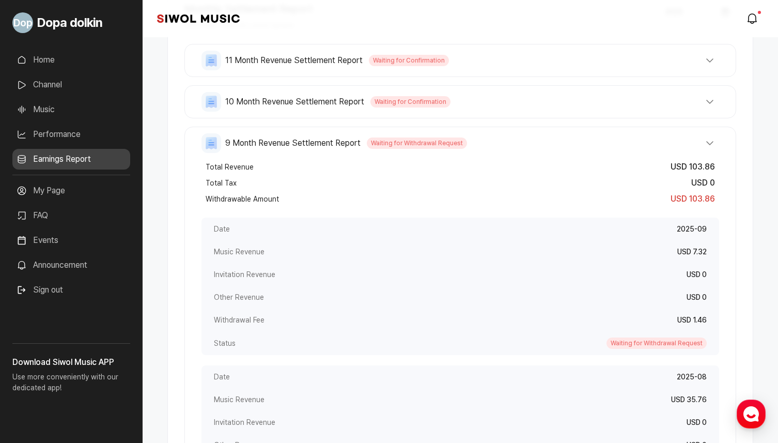
scroll to position [178, 0]
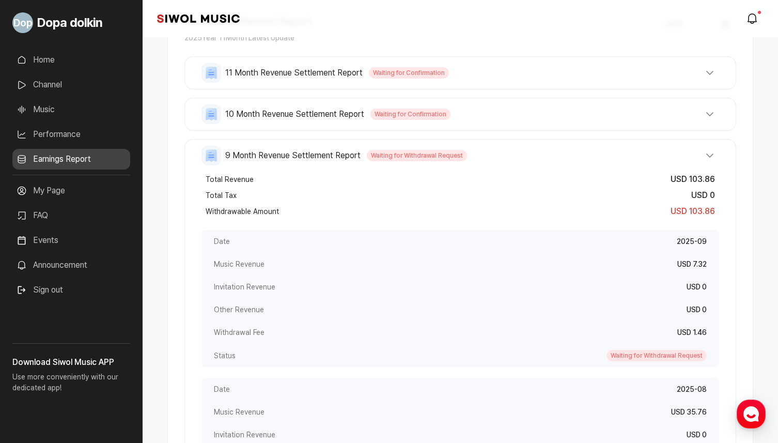
click at [479, 126] on div "10 Month Revenue Settlement Report Waiting for Confirmation Total Revenue USD 0…" at bounding box center [460, 114] width 552 height 33
click at [475, 117] on button "10 Month Revenue Settlement Report Waiting for Confirmation" at bounding box center [459, 114] width 517 height 20
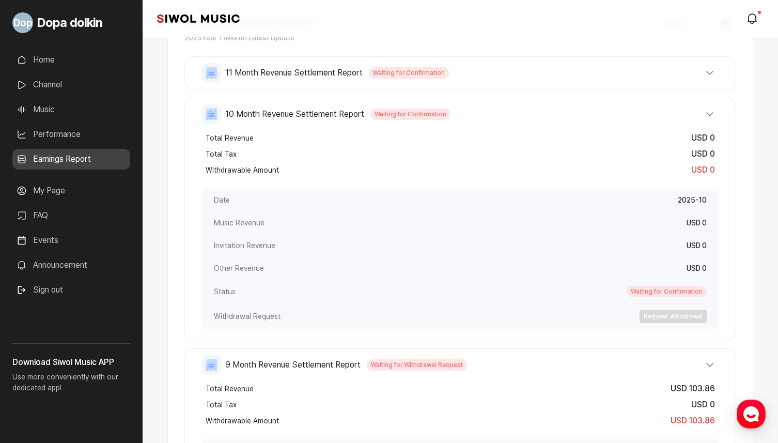
scroll to position [107, 0]
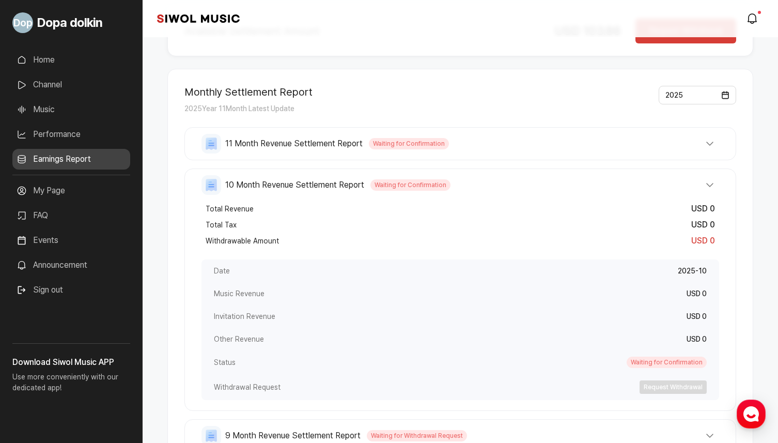
click at [469, 146] on button "11 Month Revenue Settlement Report Waiting for Confirmation" at bounding box center [459, 144] width 517 height 20
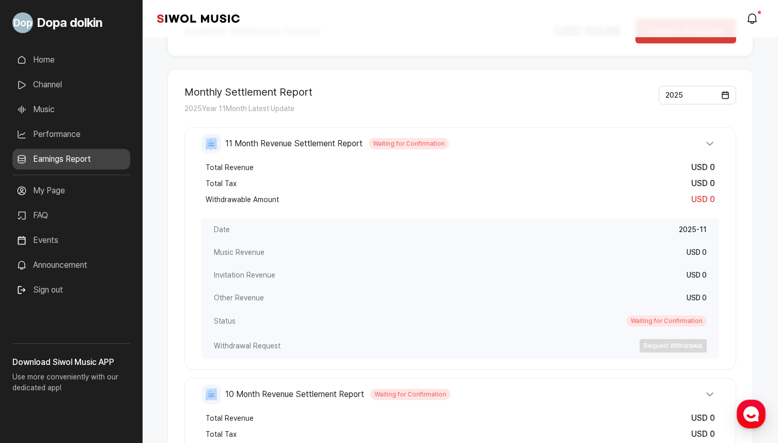
click at [465, 157] on div "Total Revenue USD 0 Total Tax USD 0 Withdrawable Amount USD 0" at bounding box center [459, 183] width 517 height 56
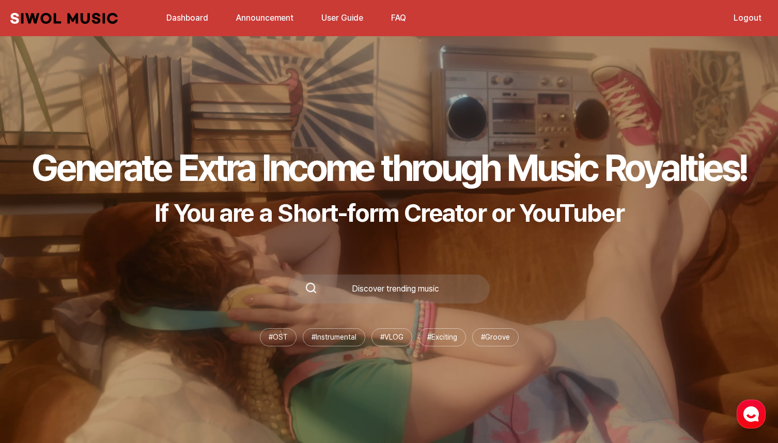
click at [487, 205] on p "If You are a Short-form Creator or YouTuber" at bounding box center [389, 213] width 715 height 30
click at [486, 205] on p "If You are a Short-form Creator or YouTuber" at bounding box center [389, 213] width 715 height 30
